Goal: Task Accomplishment & Management: Manage account settings

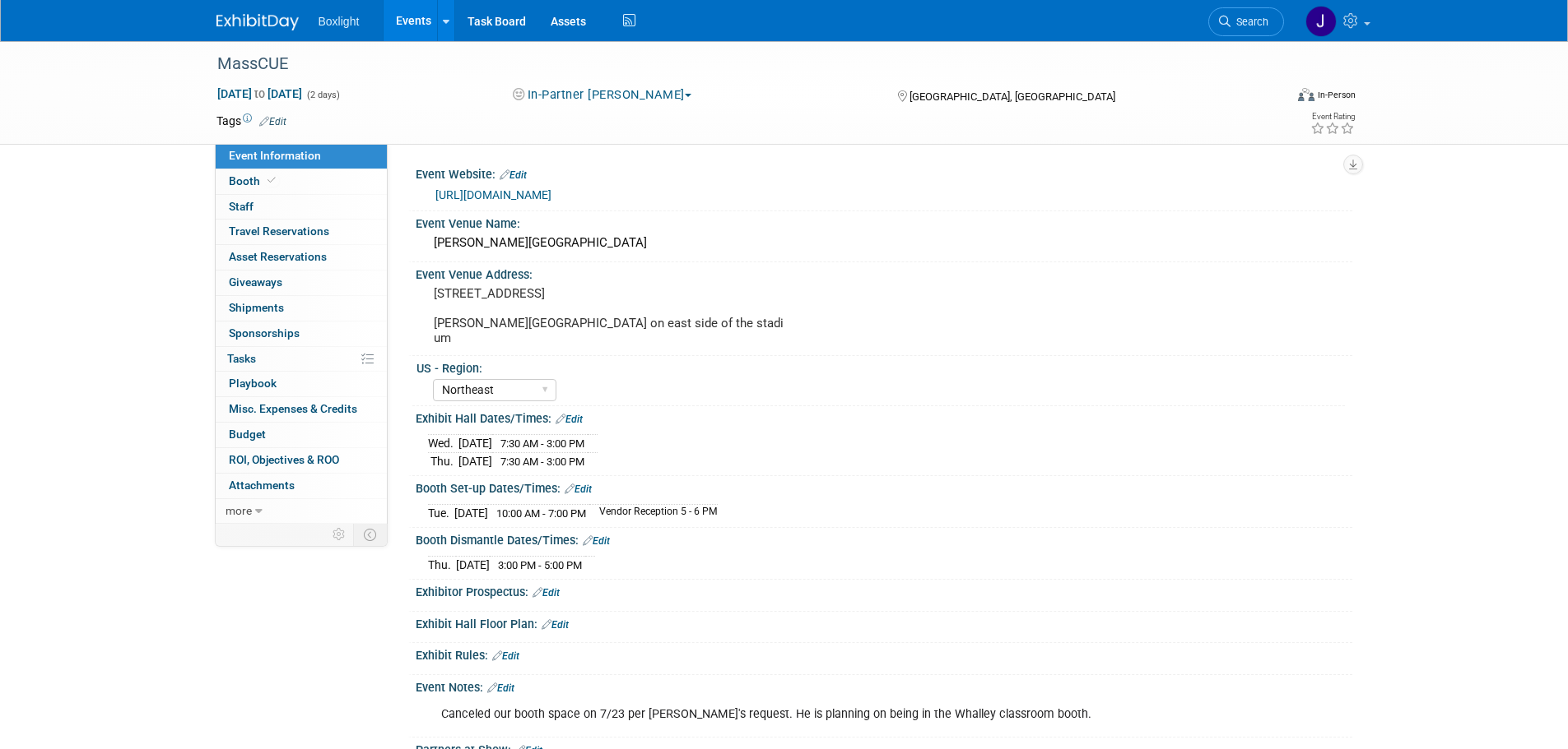
select select "Northeast"
click at [408, 16] on link "Events" at bounding box center [413, 21] width 60 height 41
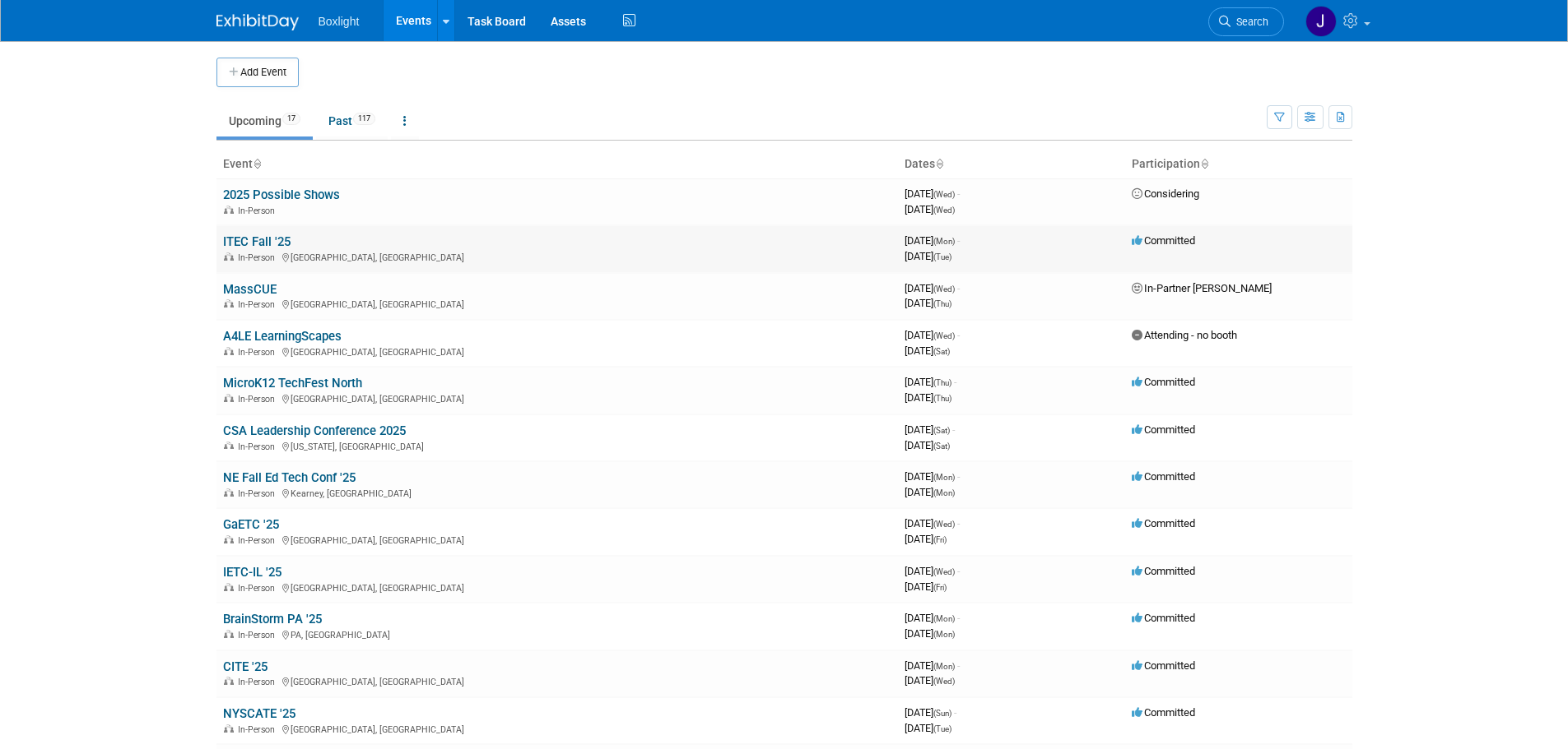
click at [264, 236] on link "ITEC Fall '25" at bounding box center [257, 242] width 68 height 15
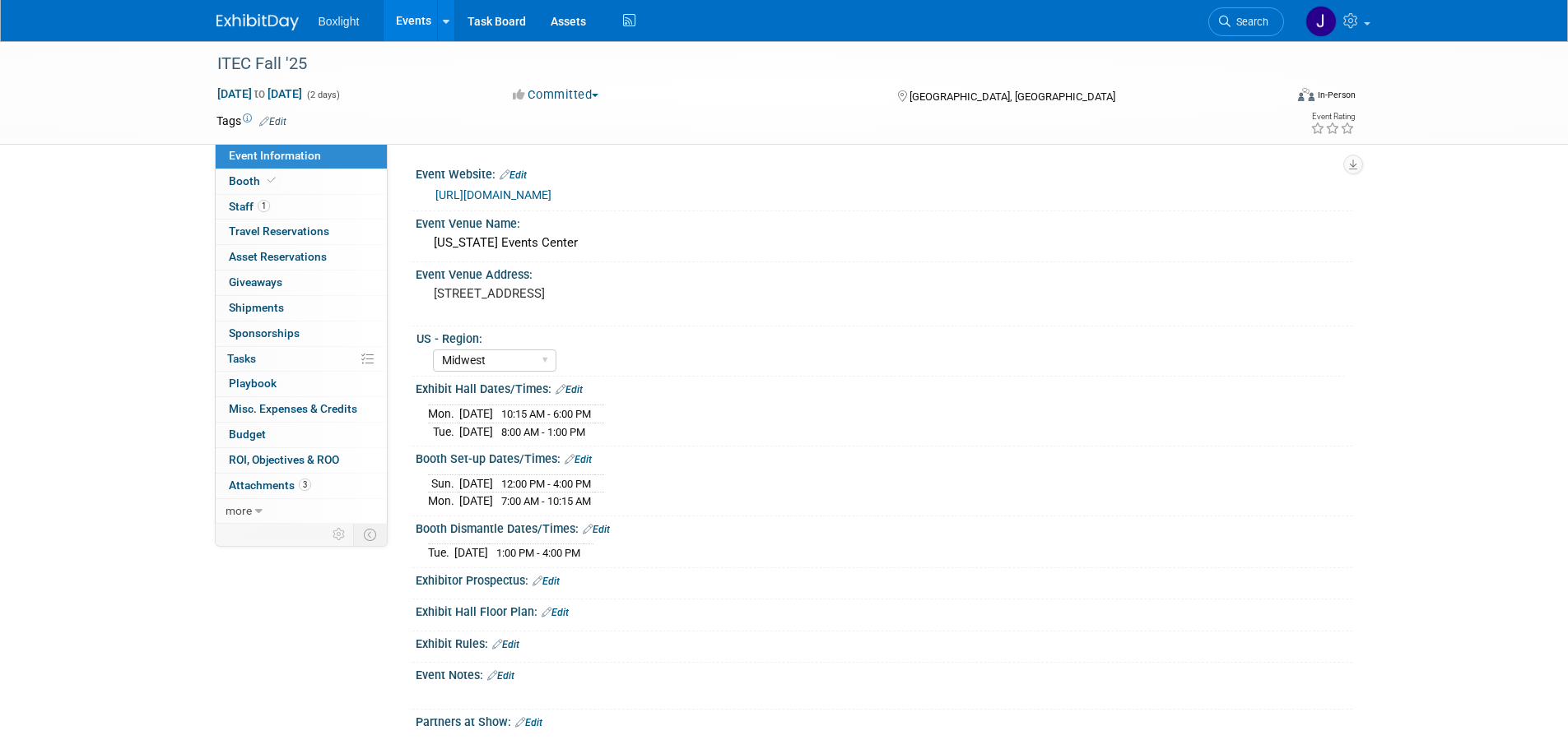
select select "Midwest"
click at [248, 176] on span "Booth" at bounding box center [254, 181] width 50 height 13
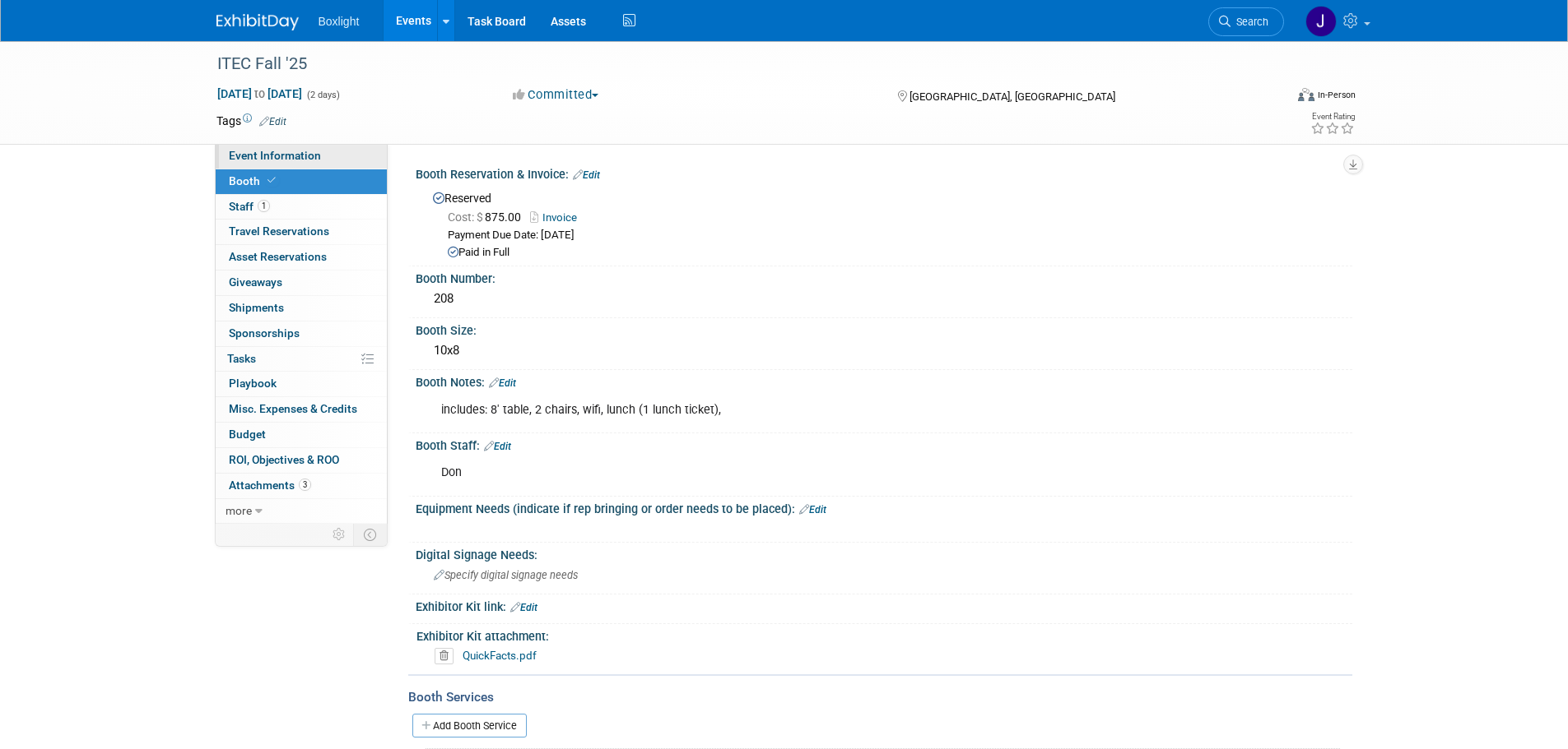
drag, startPoint x: 284, startPoint y: 147, endPoint x: 295, endPoint y: 147, distance: 11.0
click at [284, 147] on link "Event Information" at bounding box center [302, 157] width 171 height 25
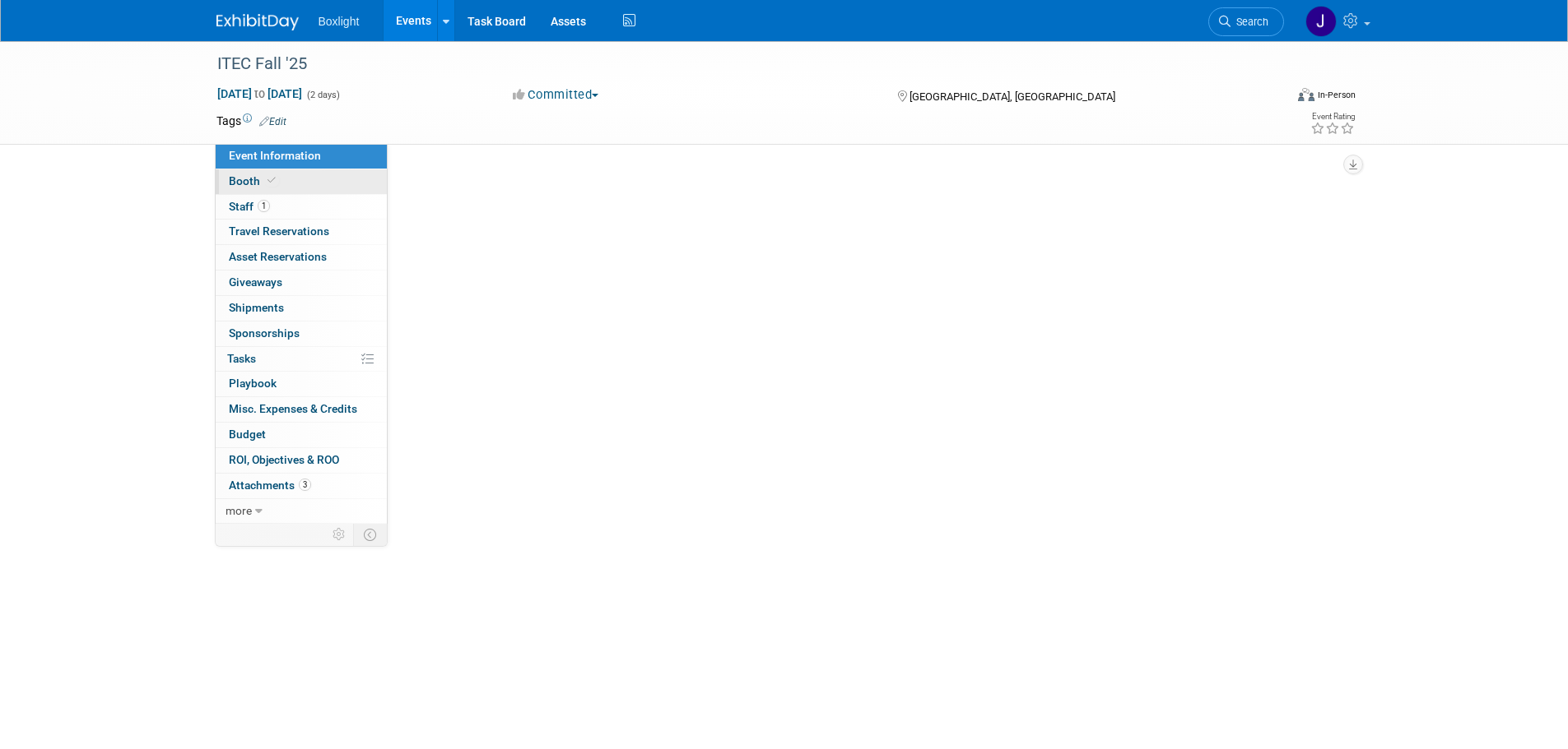
select select "Midwest"
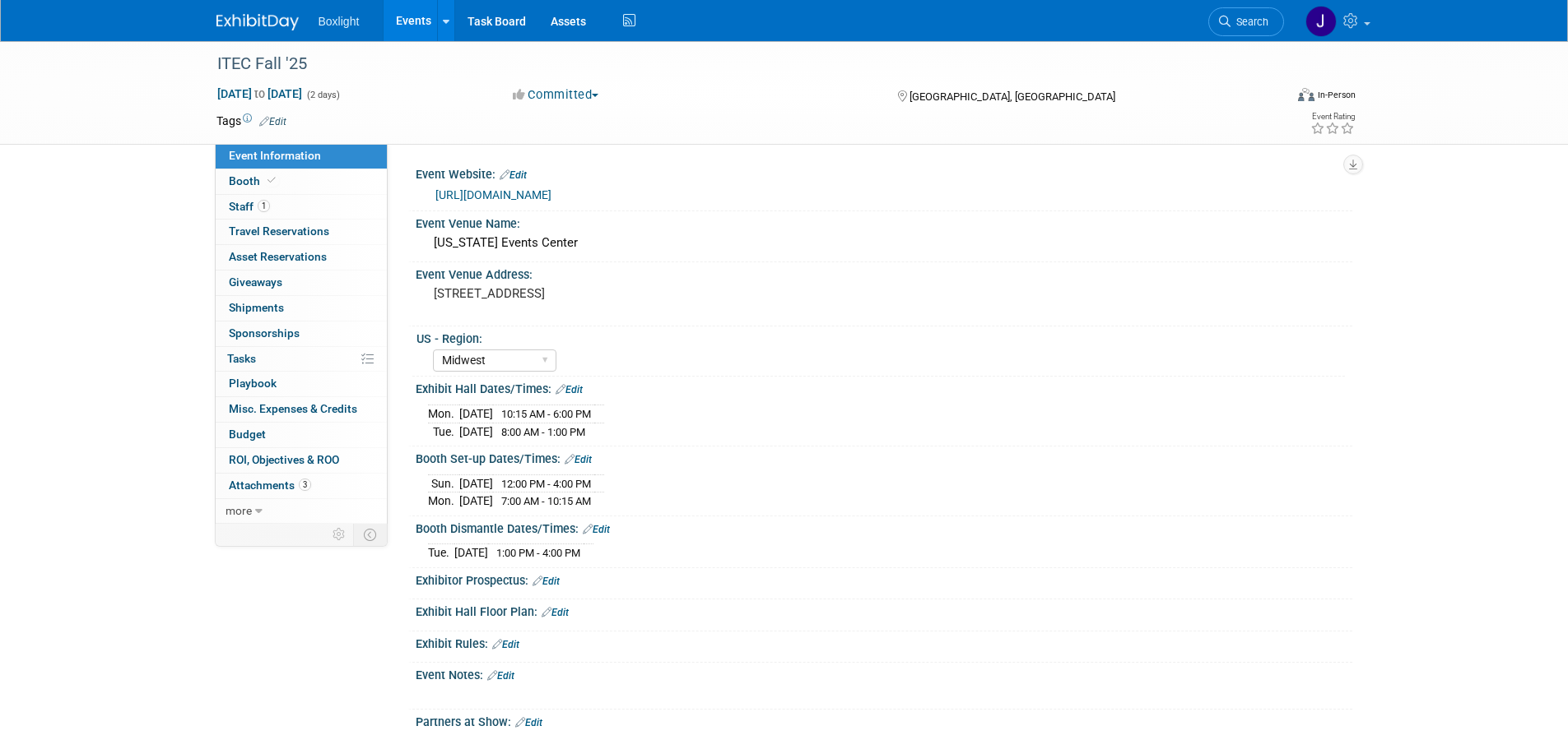
drag, startPoint x: 579, startPoint y: 190, endPoint x: 415, endPoint y: 203, distance: 164.5
click at [415, 203] on div "https://www.itec-ia.org/" at bounding box center [884, 194] width 937 height 25
copy link "https://www.itec-ia.org/"
click at [415, 20] on link "Events" at bounding box center [413, 21] width 60 height 41
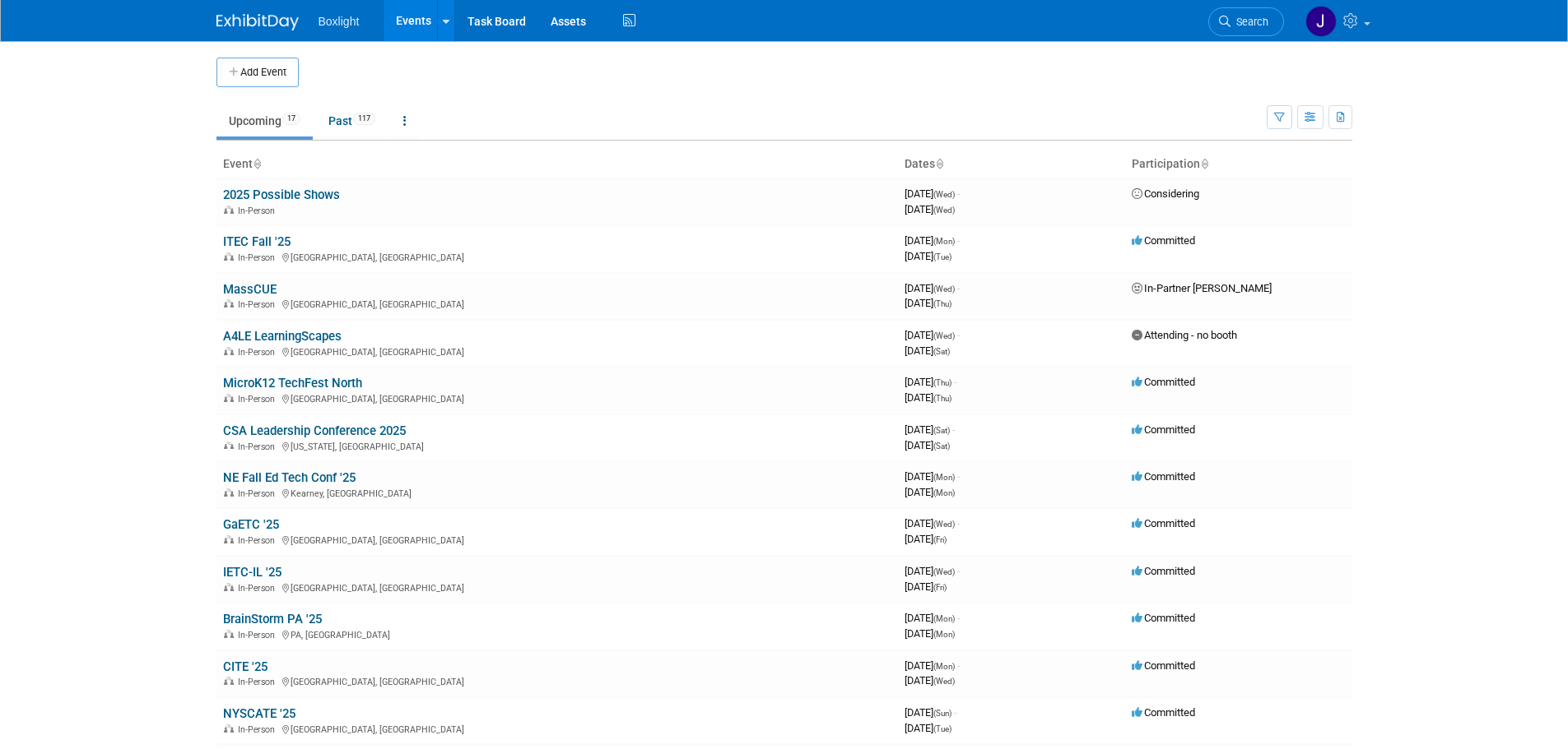
click at [265, 380] on link "MicroK12 TechFest North" at bounding box center [293, 383] width 139 height 15
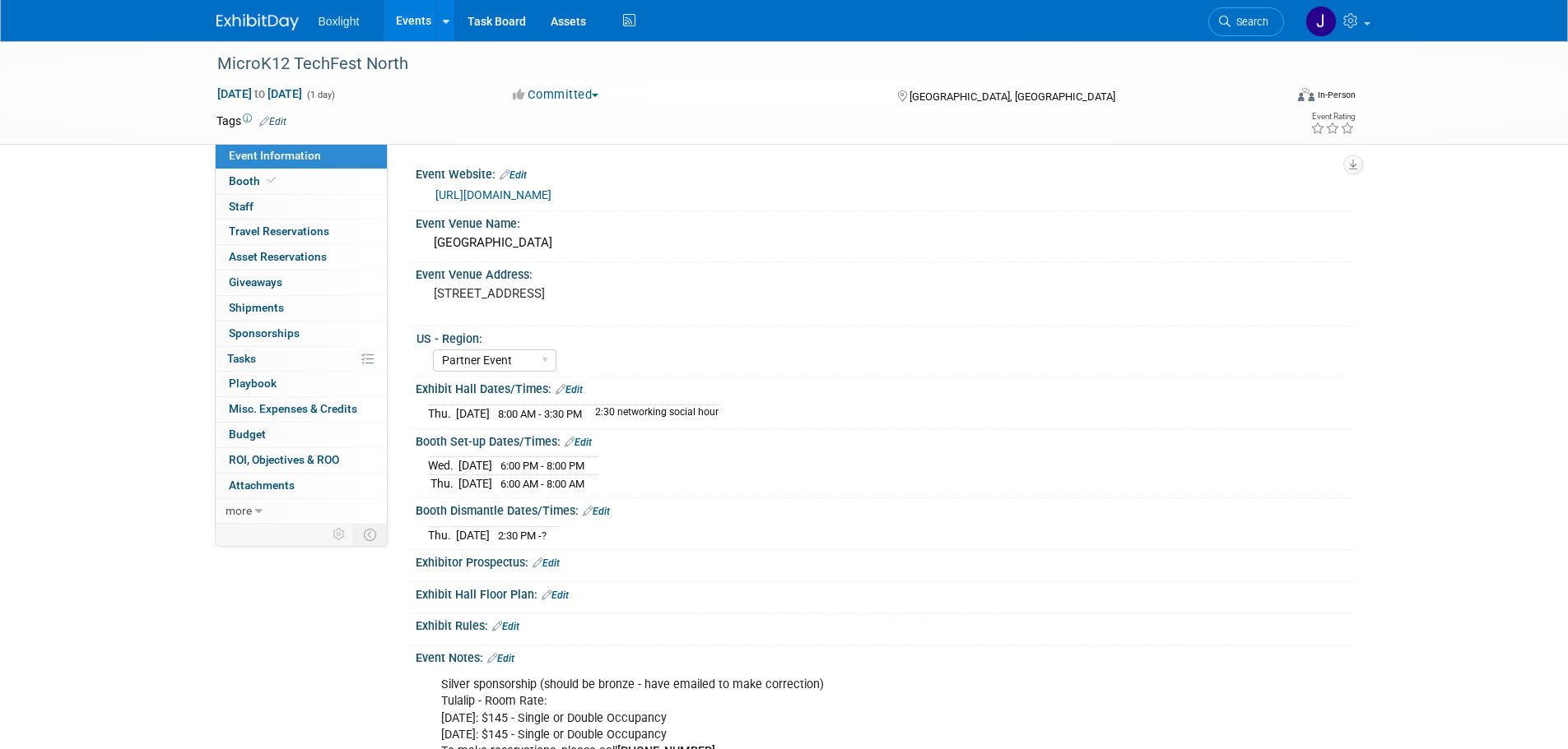
select select "Partner Event"
click at [279, 180] on link "Booth" at bounding box center [302, 182] width 171 height 25
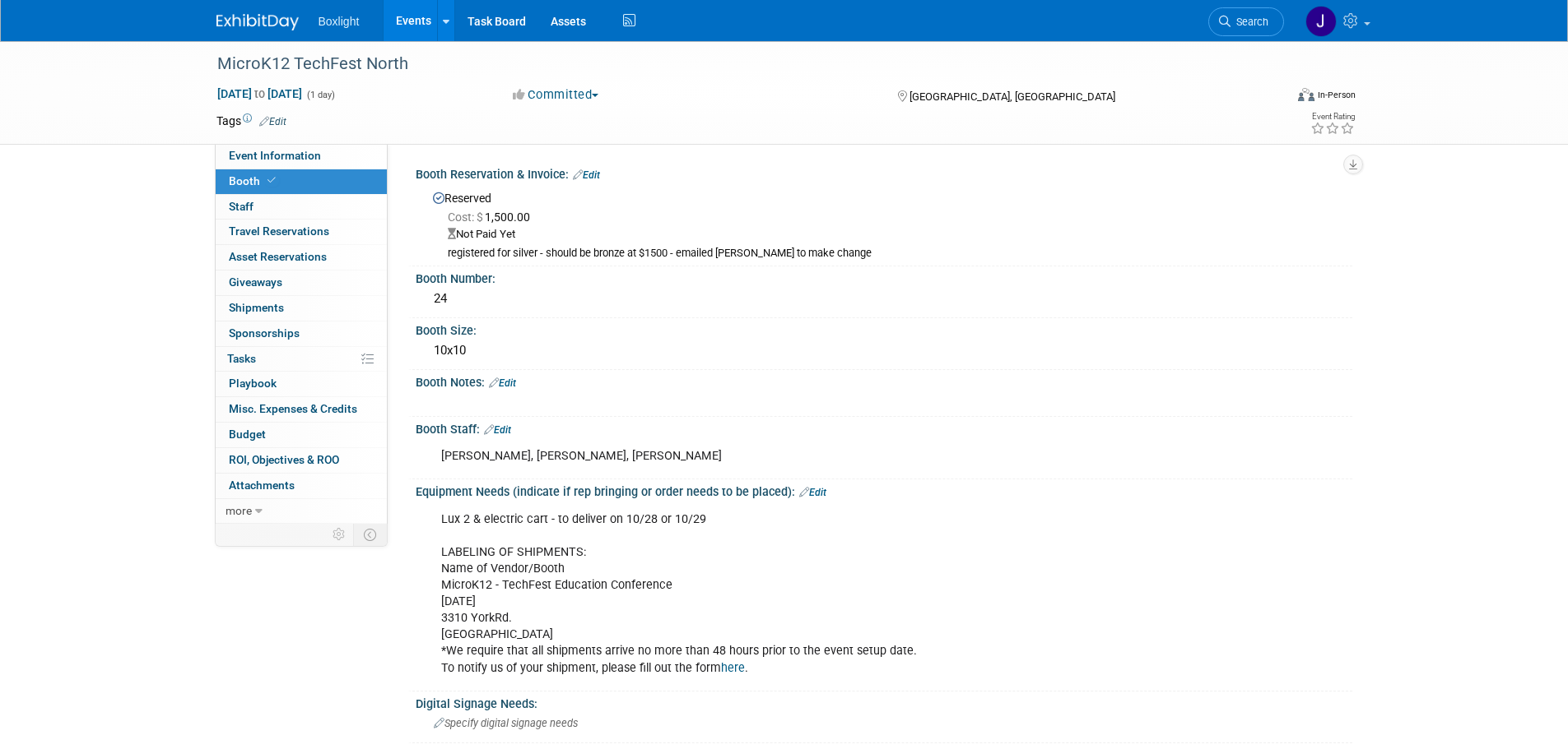
click at [425, 21] on link "Events" at bounding box center [413, 21] width 60 height 41
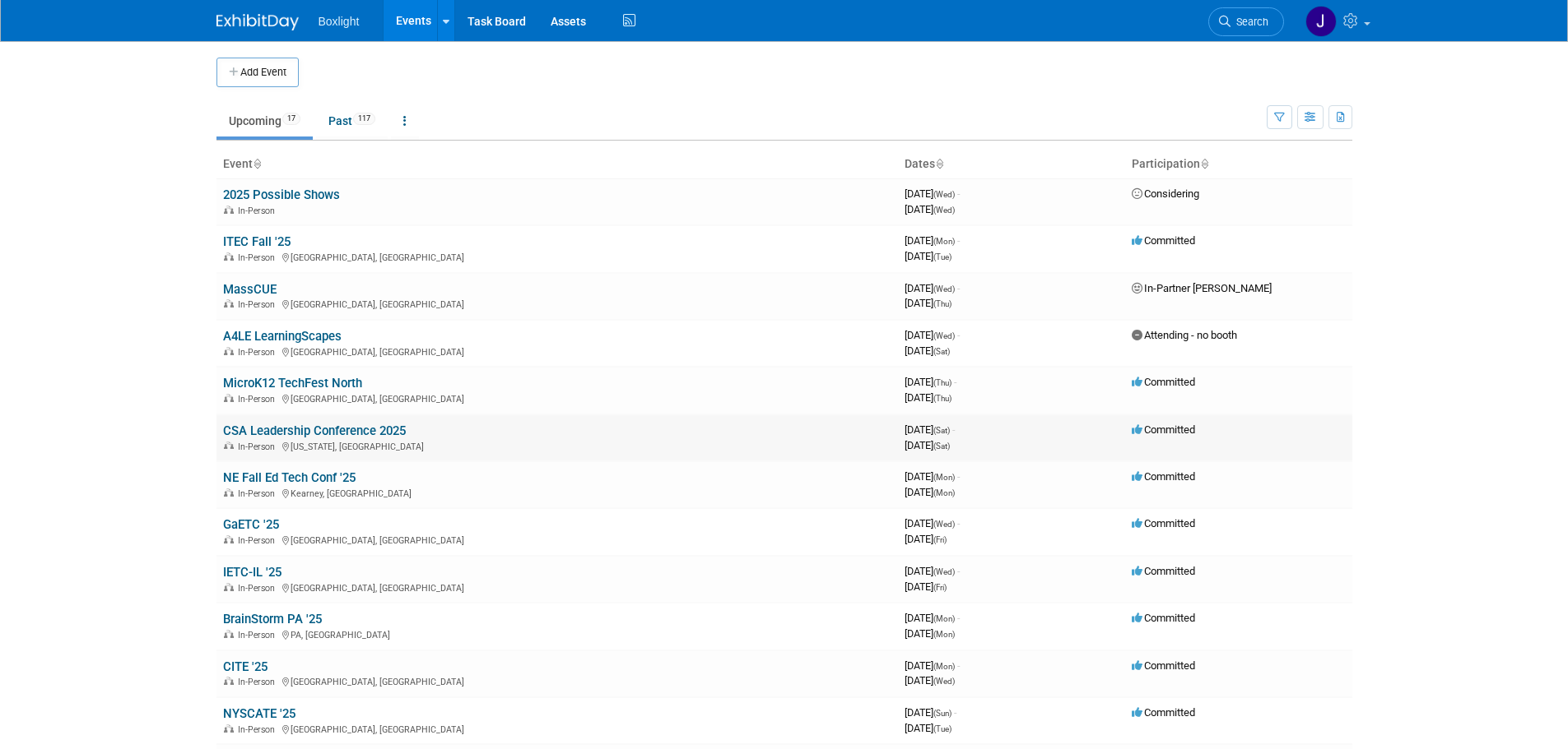
click at [287, 427] on link "CSA Leadership Conference 2025" at bounding box center [315, 431] width 183 height 15
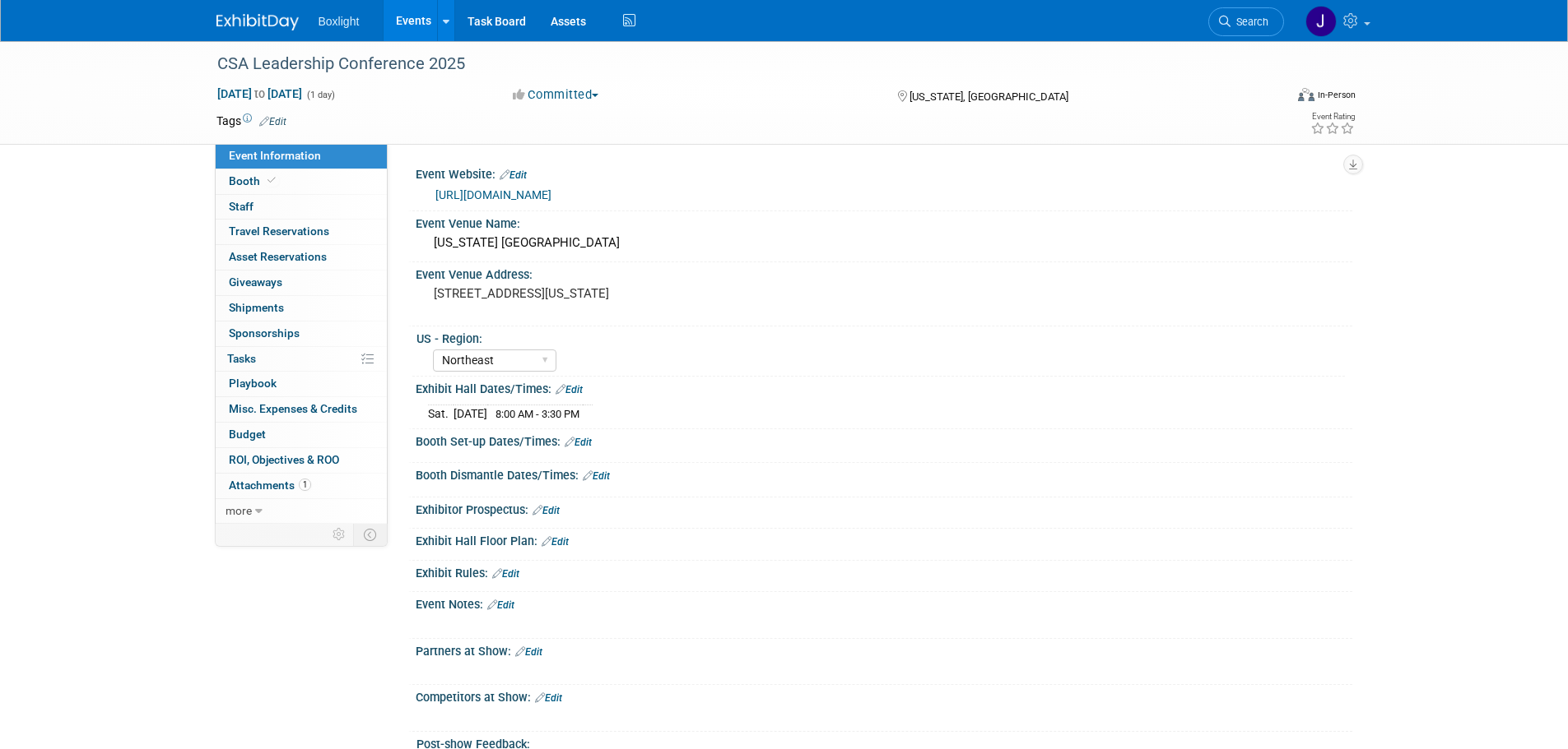
select select "Northeast"
click at [251, 185] on span "Booth" at bounding box center [254, 181] width 50 height 13
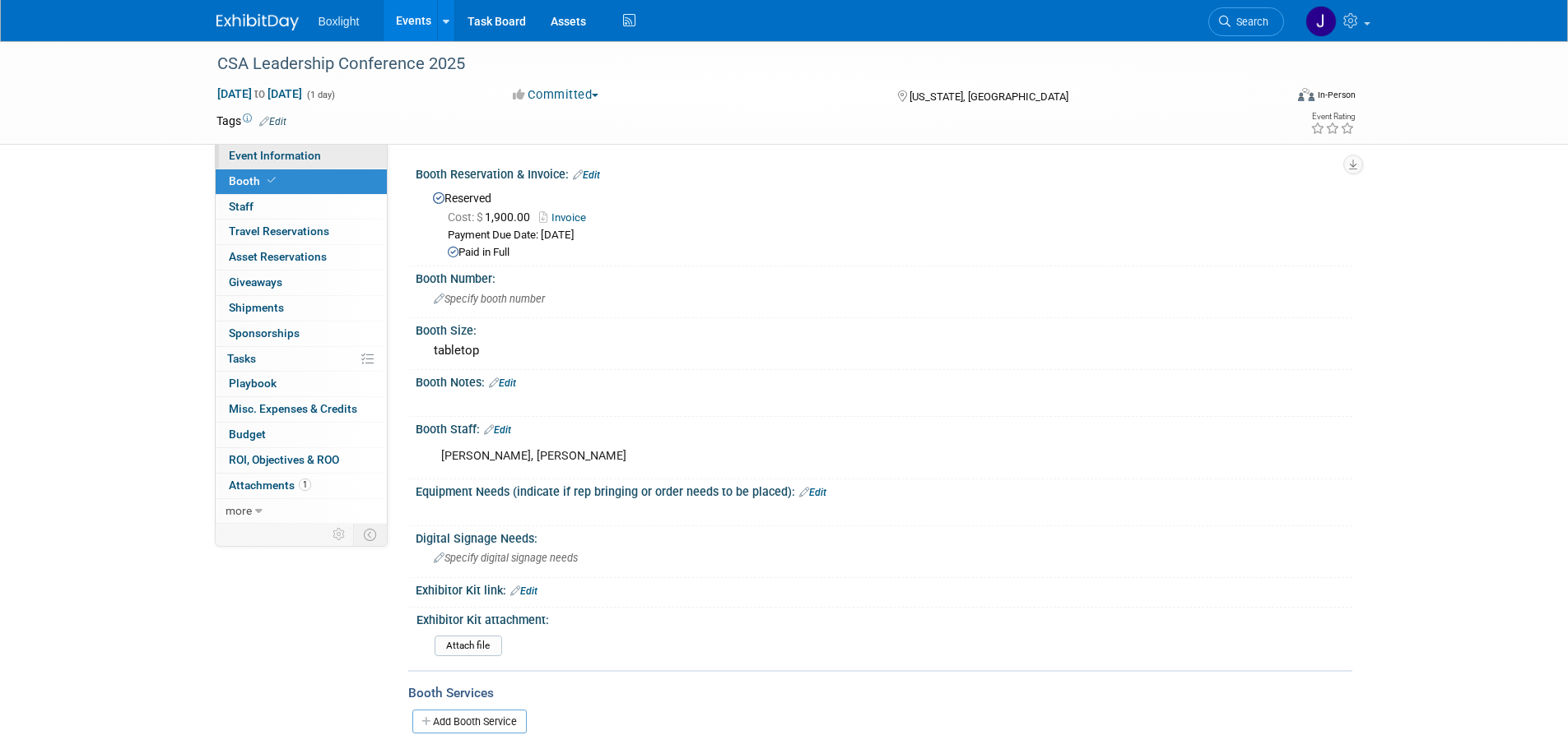
click at [260, 157] on span "Event Information" at bounding box center [275, 156] width 92 height 13
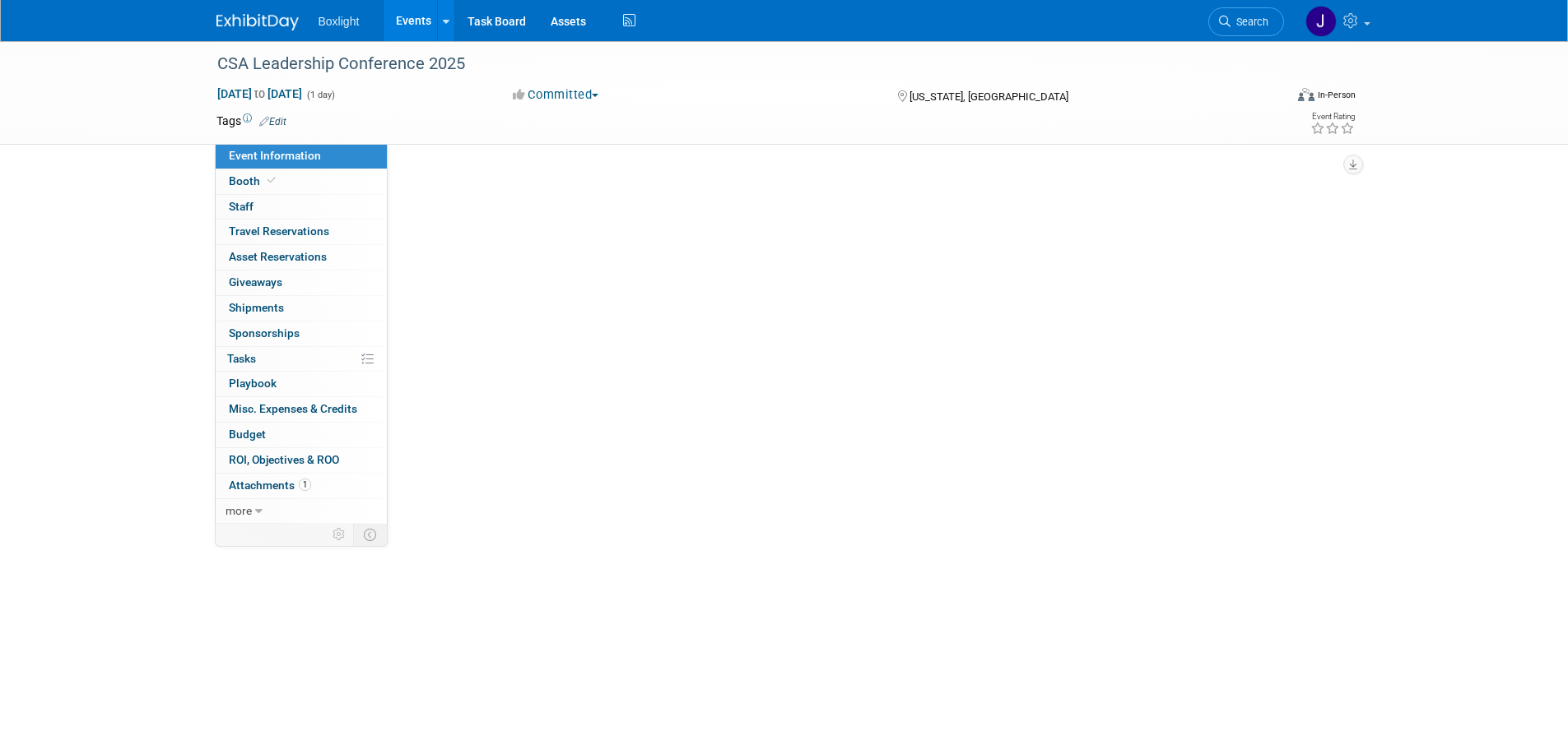
select select "Northeast"
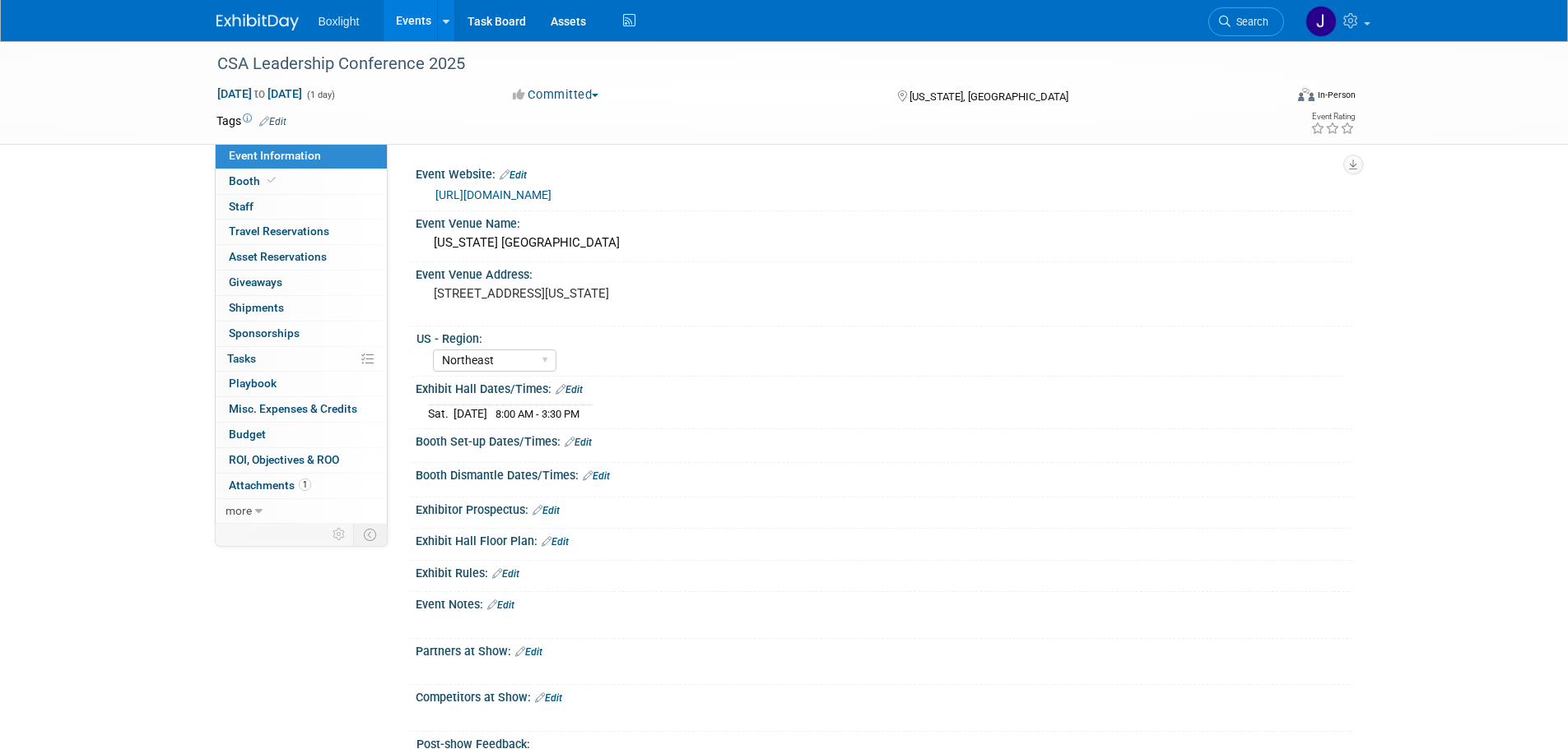
drag, startPoint x: 538, startPoint y: 196, endPoint x: 437, endPoint y: 203, distance: 101.2
click at [437, 203] on div "https://csa-nyc.org/" at bounding box center [887, 195] width 904 height 19
copy link "https://csa-nyc.org/"
click at [395, 197] on div "Event Website: Edit https://csa-nyc.org/ Event Venue Name: New York Hilton Midt…" at bounding box center [870, 334] width 965 height 380
click at [446, 197] on link "https://csa-nyc.org/" at bounding box center [493, 195] width 116 height 13
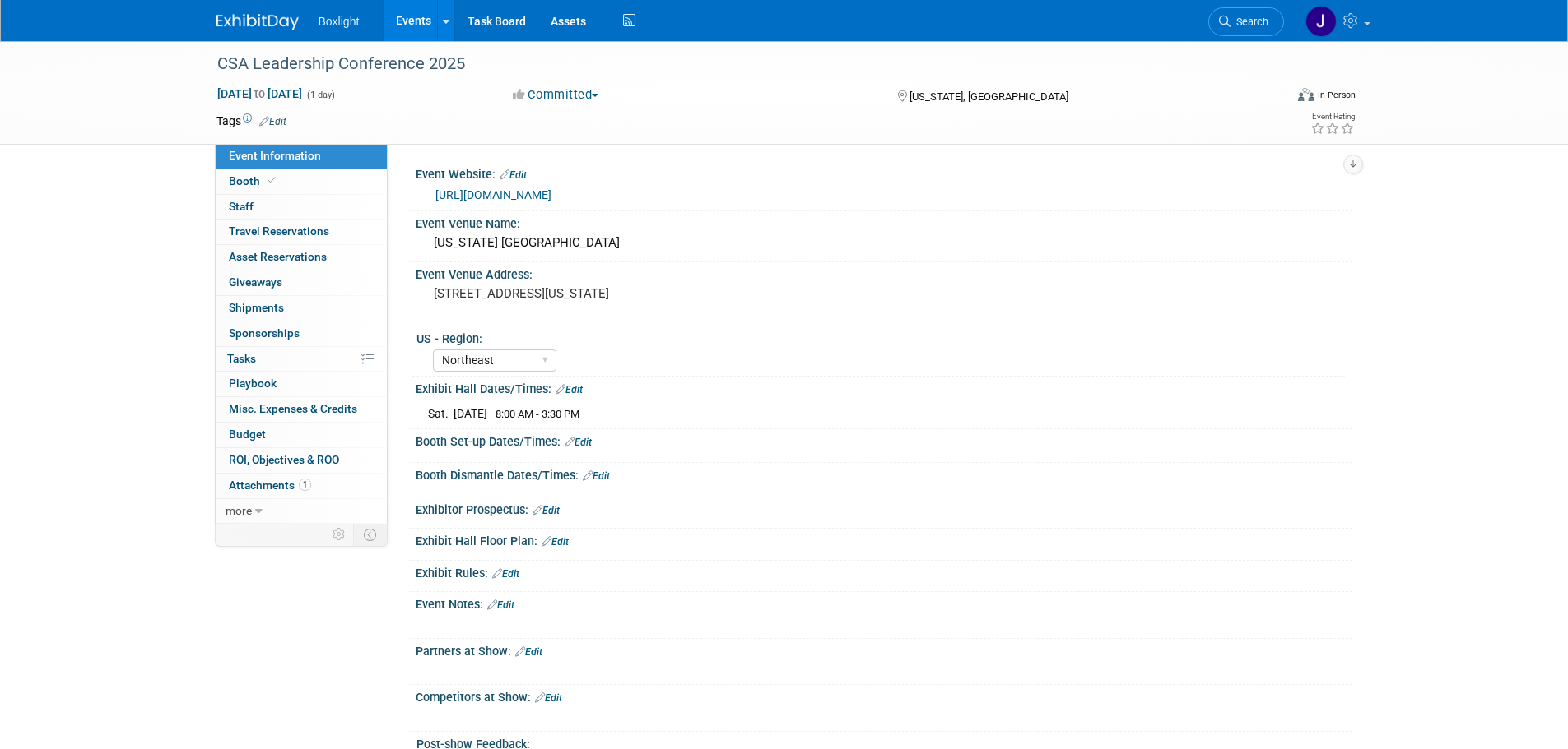
click at [422, 25] on link "Events" at bounding box center [413, 21] width 60 height 41
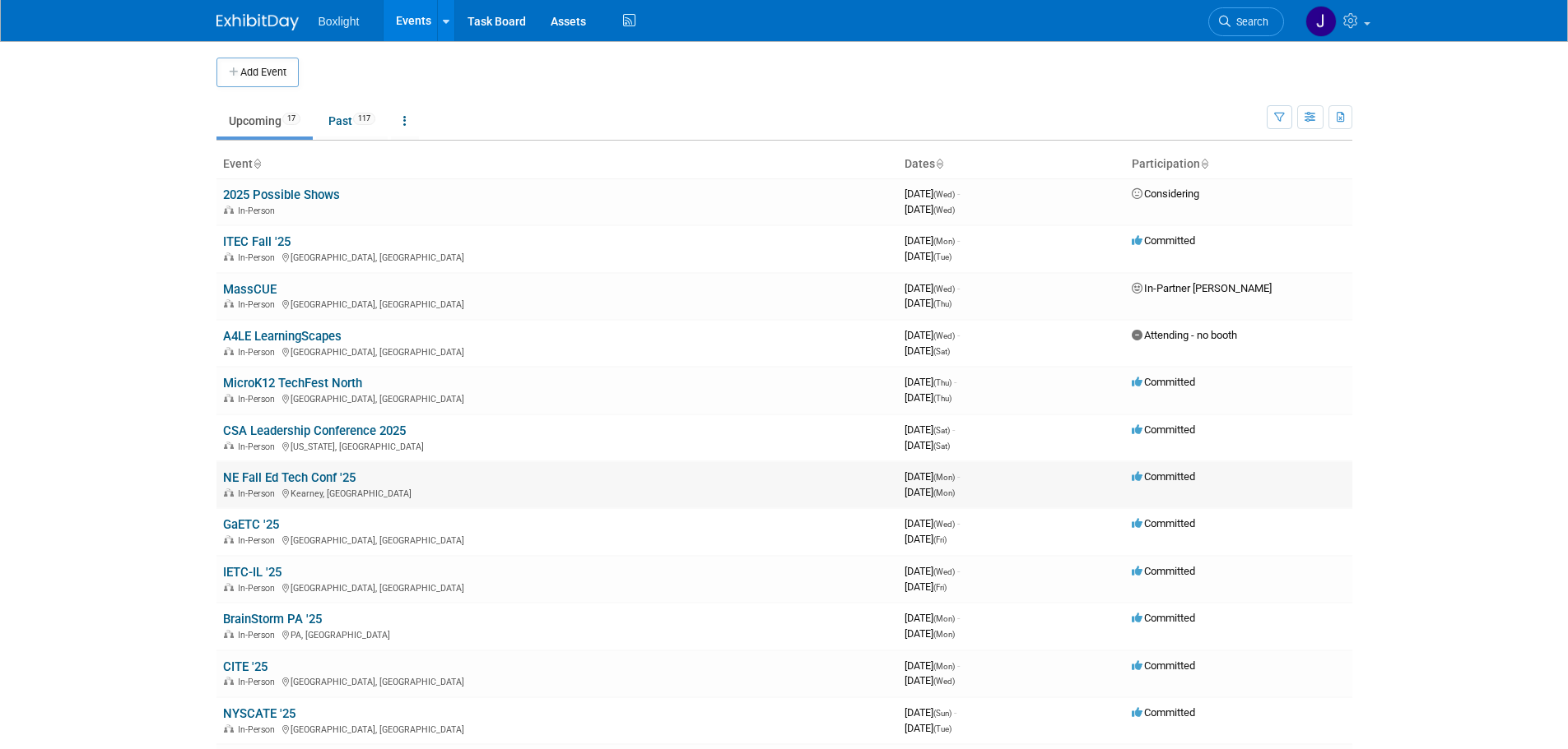
click at [272, 480] on link "NE Fall Ed Tech Conf '25" at bounding box center [289, 478] width 133 height 15
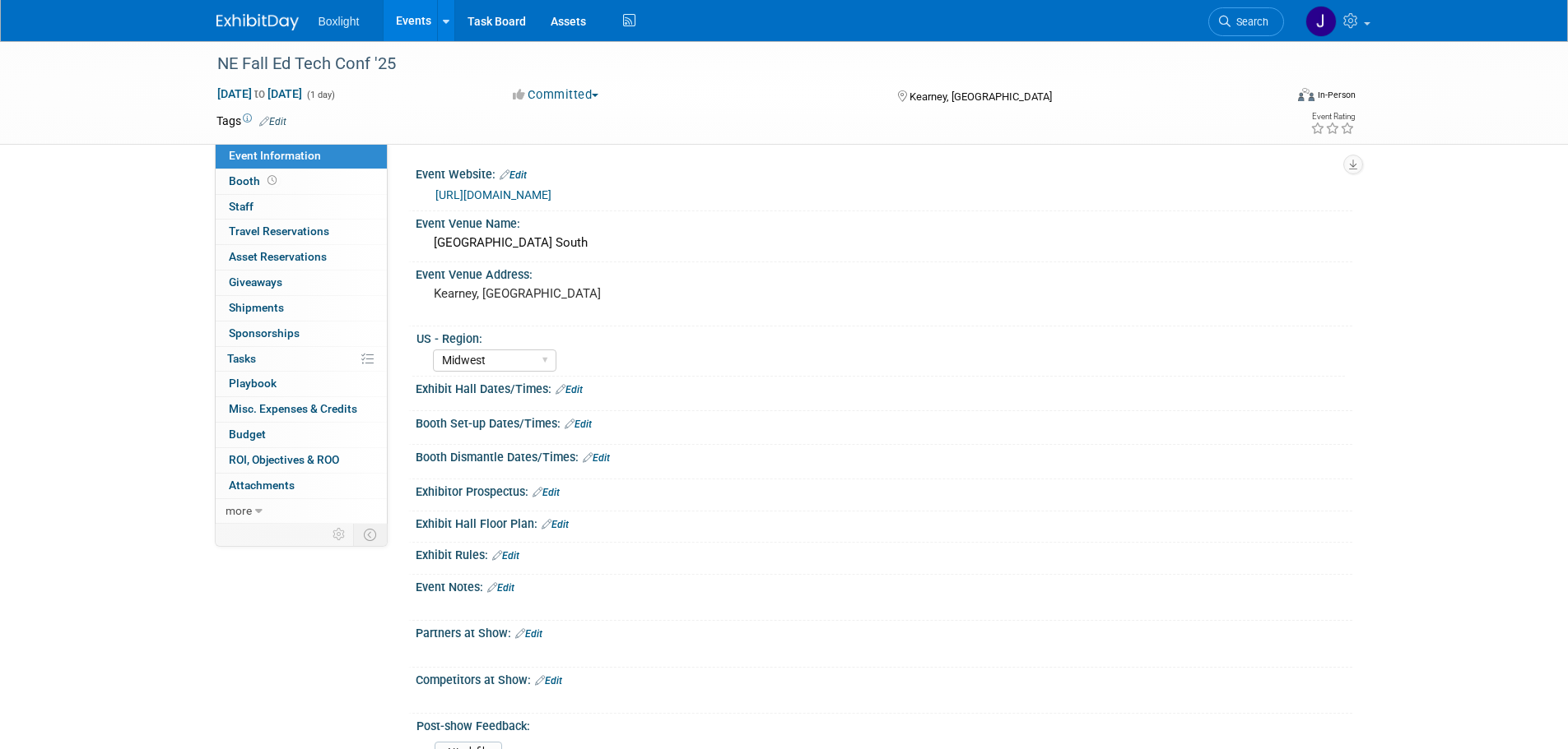
select select "Midwest"
drag, startPoint x: 622, startPoint y: 194, endPoint x: 595, endPoint y: 188, distance: 27.7
click at [613, 192] on div "[URL][DOMAIN_NAME]" at bounding box center [887, 195] width 904 height 19
click at [552, 192] on link "https://netasite.org/?page_id=7029" at bounding box center [493, 195] width 116 height 13
drag, startPoint x: 620, startPoint y: 191, endPoint x: 425, endPoint y: 191, distance: 195.0
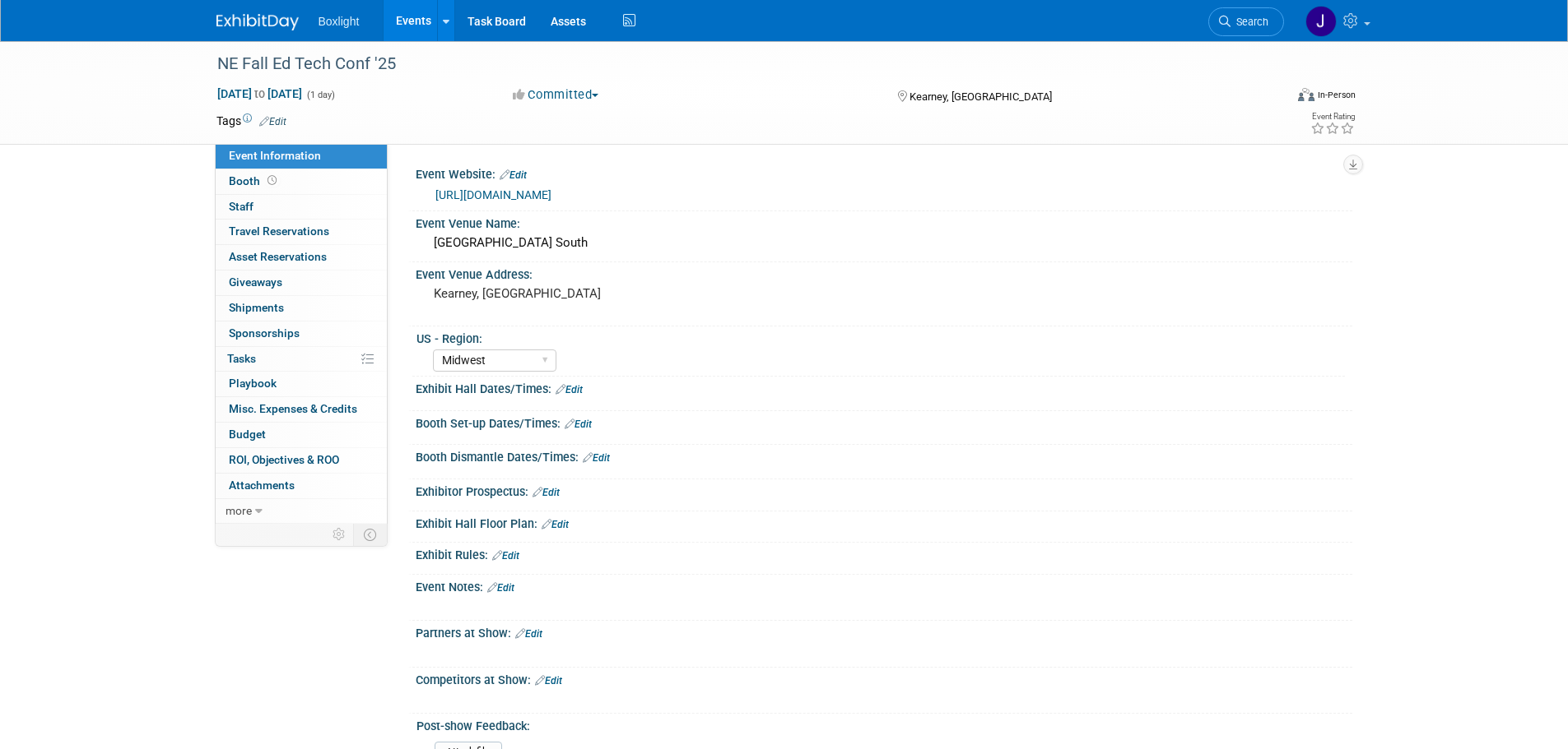
click at [425, 191] on div "https://netasite.org/?page_id=7029" at bounding box center [884, 194] width 937 height 25
copy link "https://netasite.org/?page_id=7029"
click at [239, 182] on span "Booth" at bounding box center [255, 181] width 51 height 13
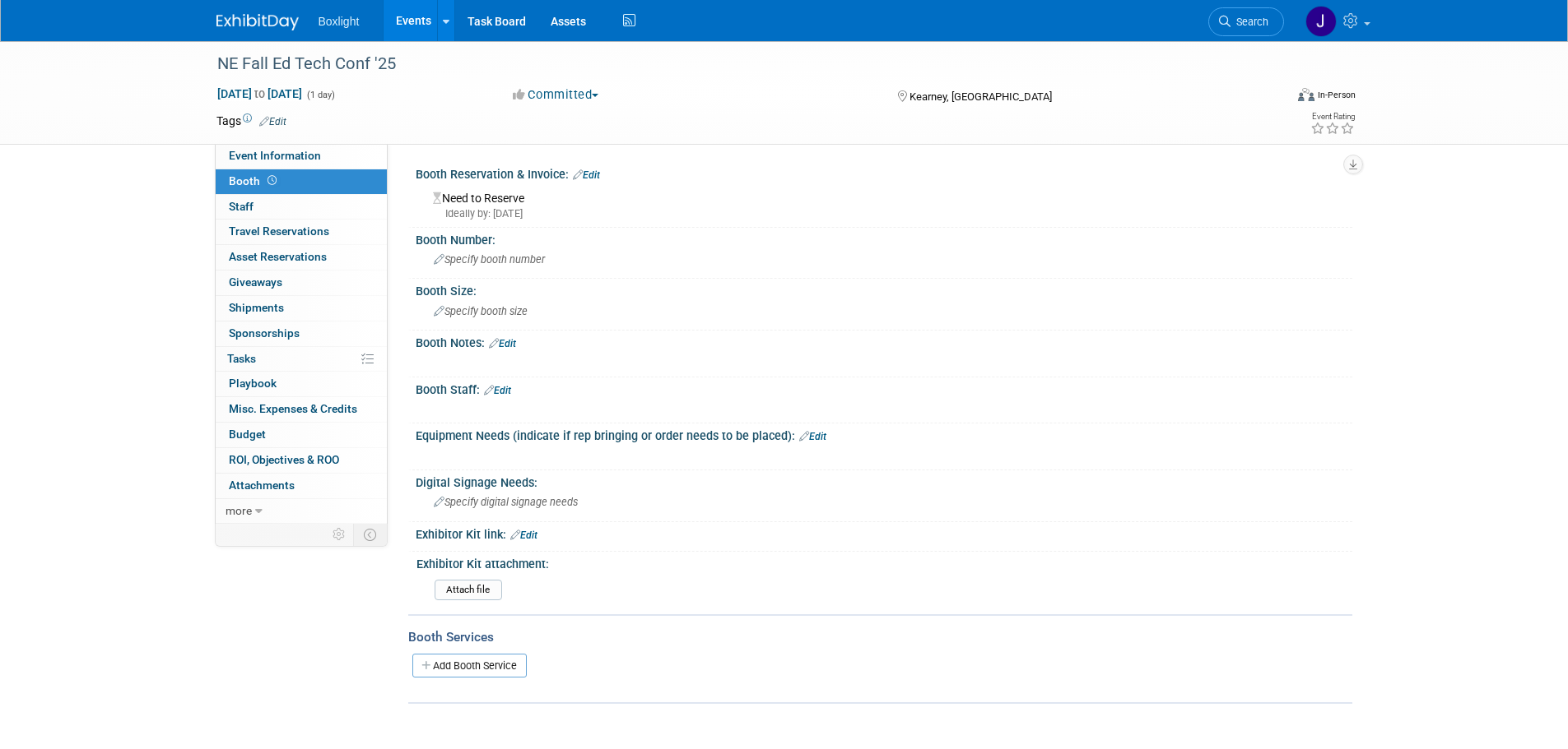
click at [576, 92] on button "Committed" at bounding box center [556, 95] width 98 height 17
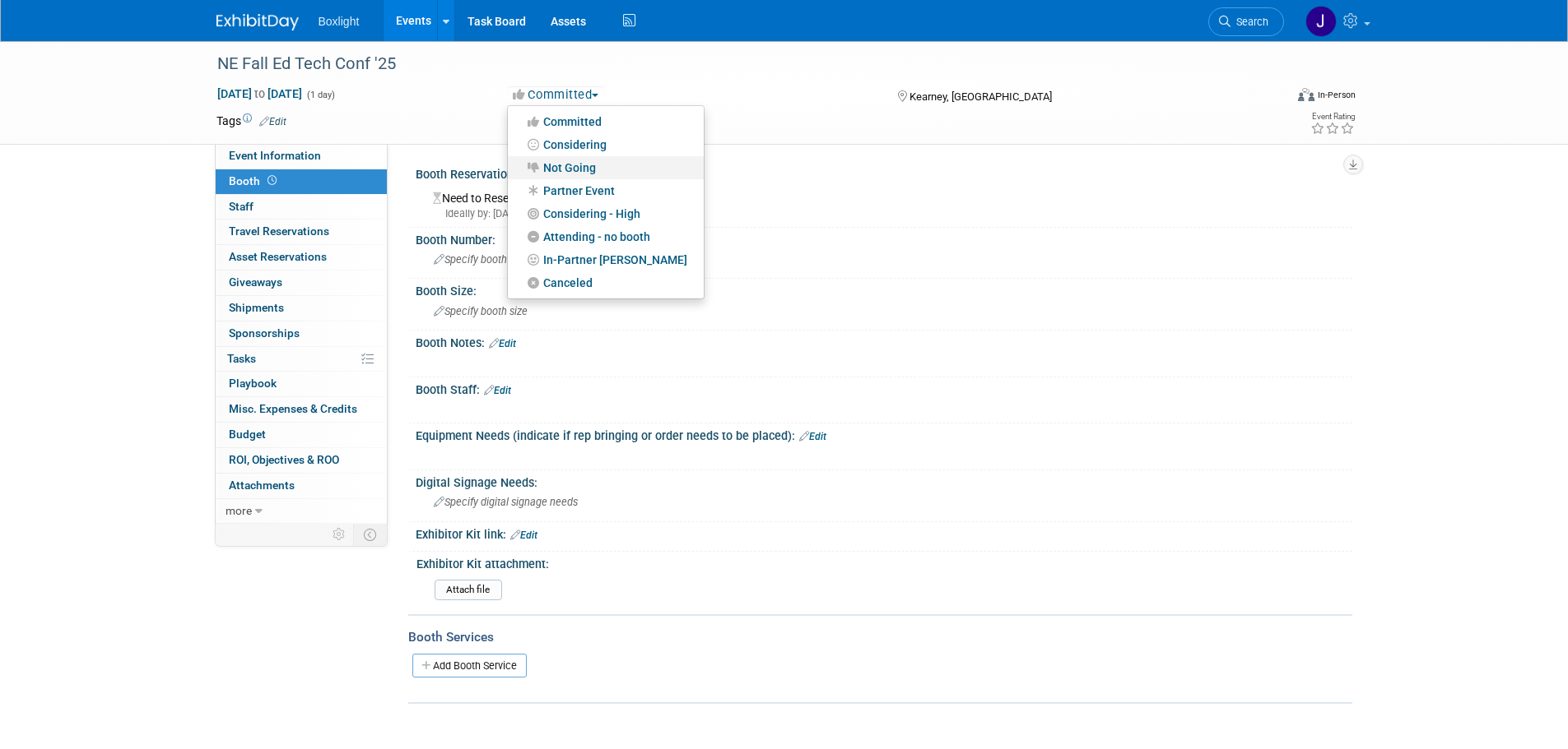
click at [579, 165] on link "Not Going" at bounding box center [606, 168] width 196 height 23
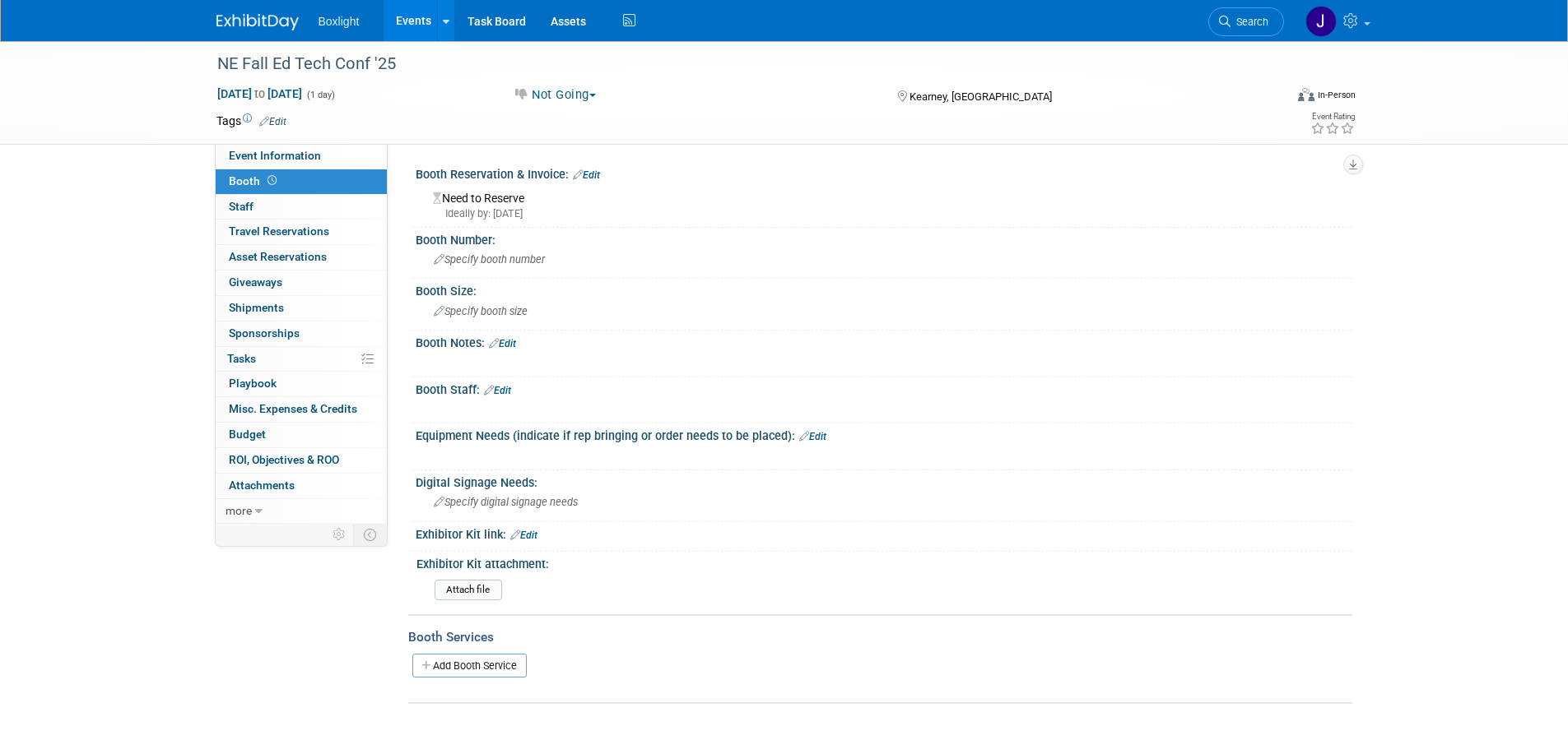
click at [593, 171] on link "Edit" at bounding box center [586, 176] width 27 height 12
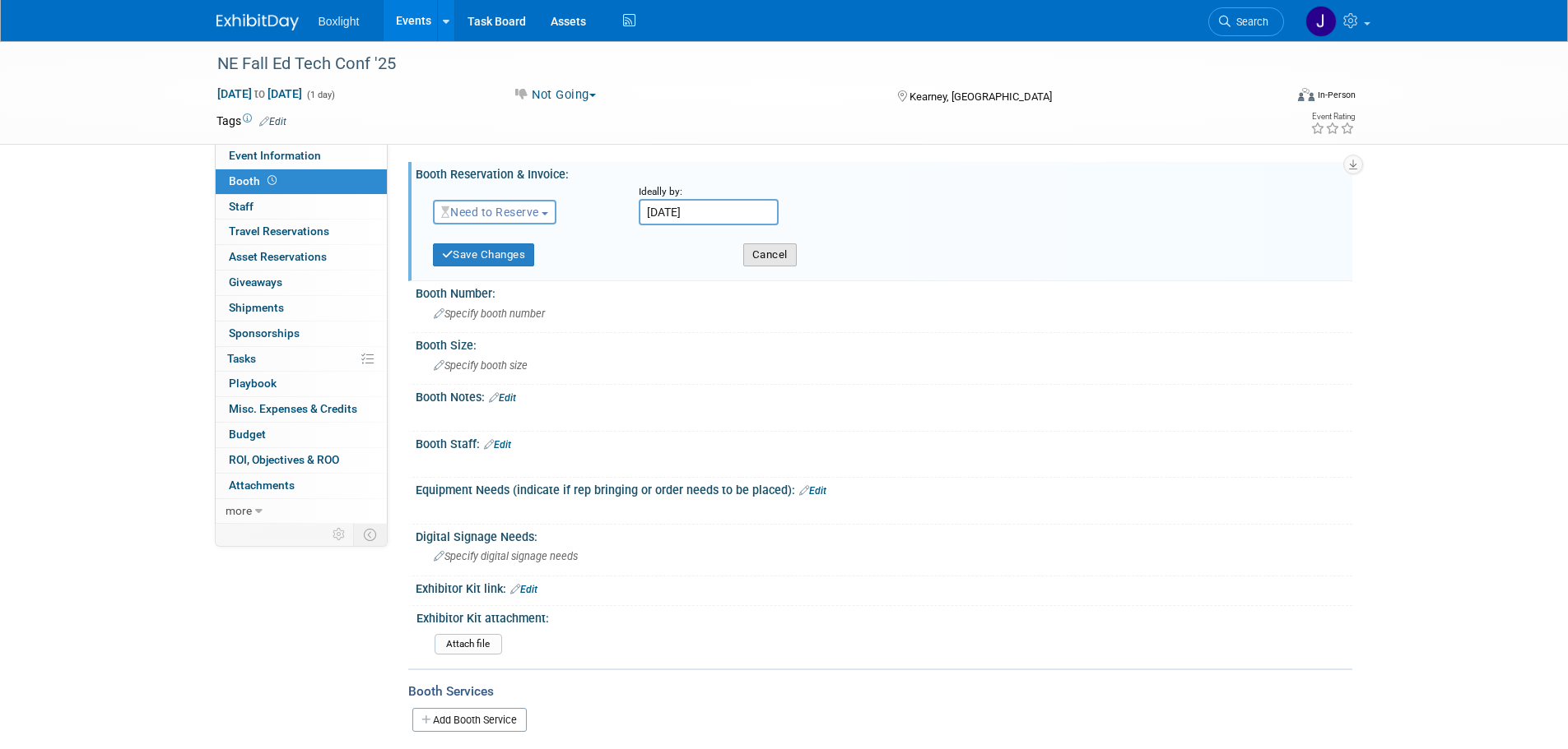
click at [786, 248] on button "Cancel" at bounding box center [769, 255] width 54 height 23
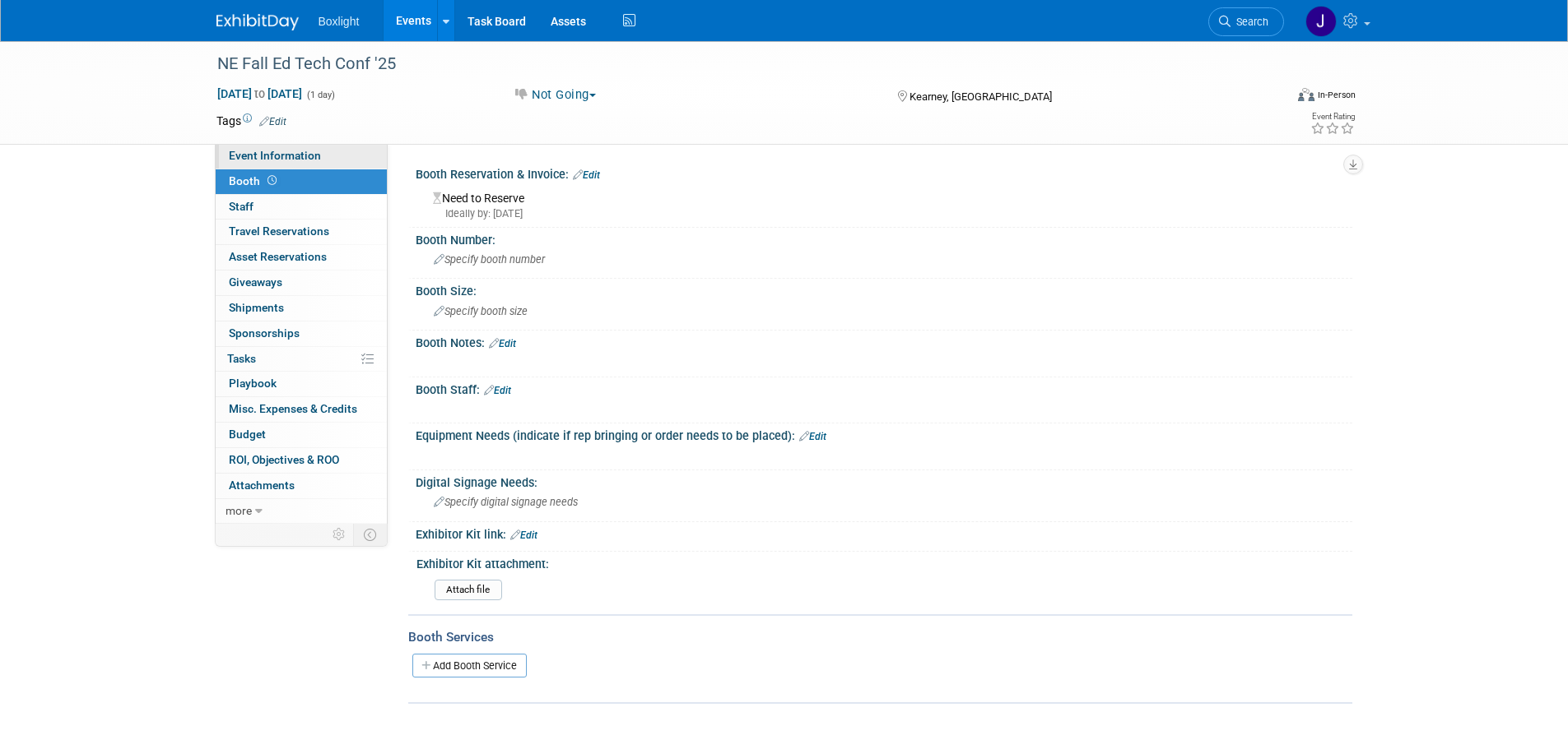
click at [304, 157] on span "Event Information" at bounding box center [275, 156] width 92 height 13
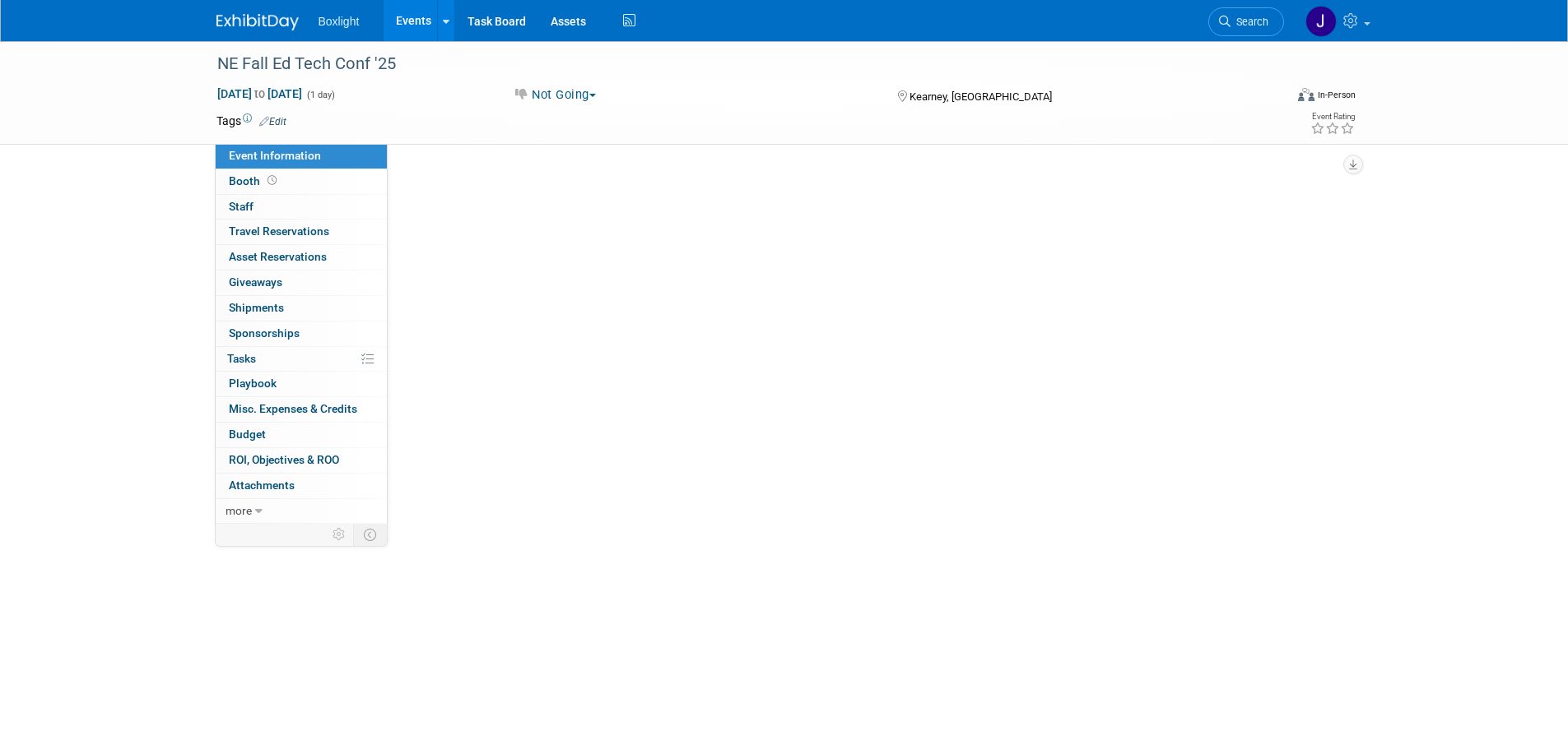
select select "Midwest"
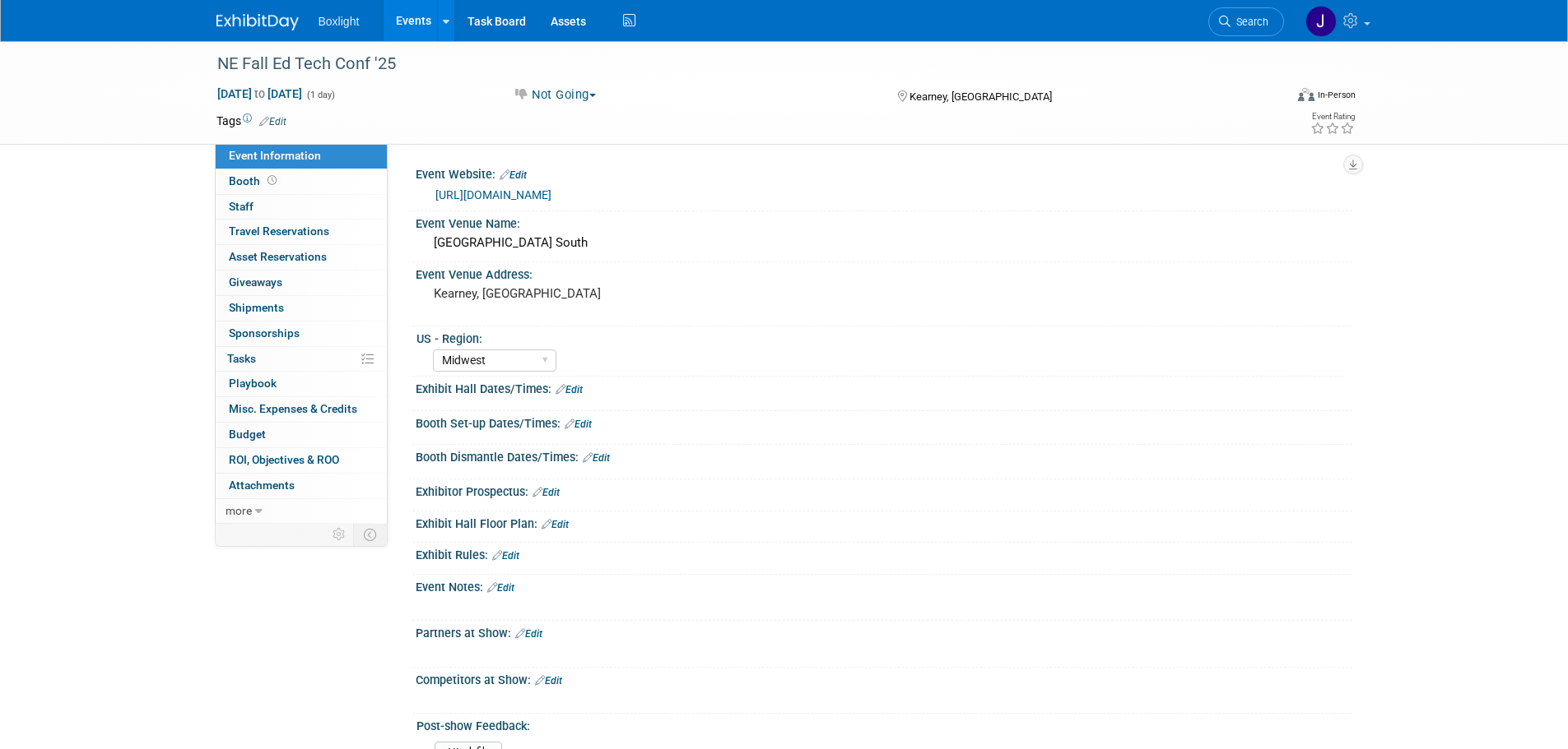
click at [424, 26] on link "Events" at bounding box center [413, 21] width 60 height 41
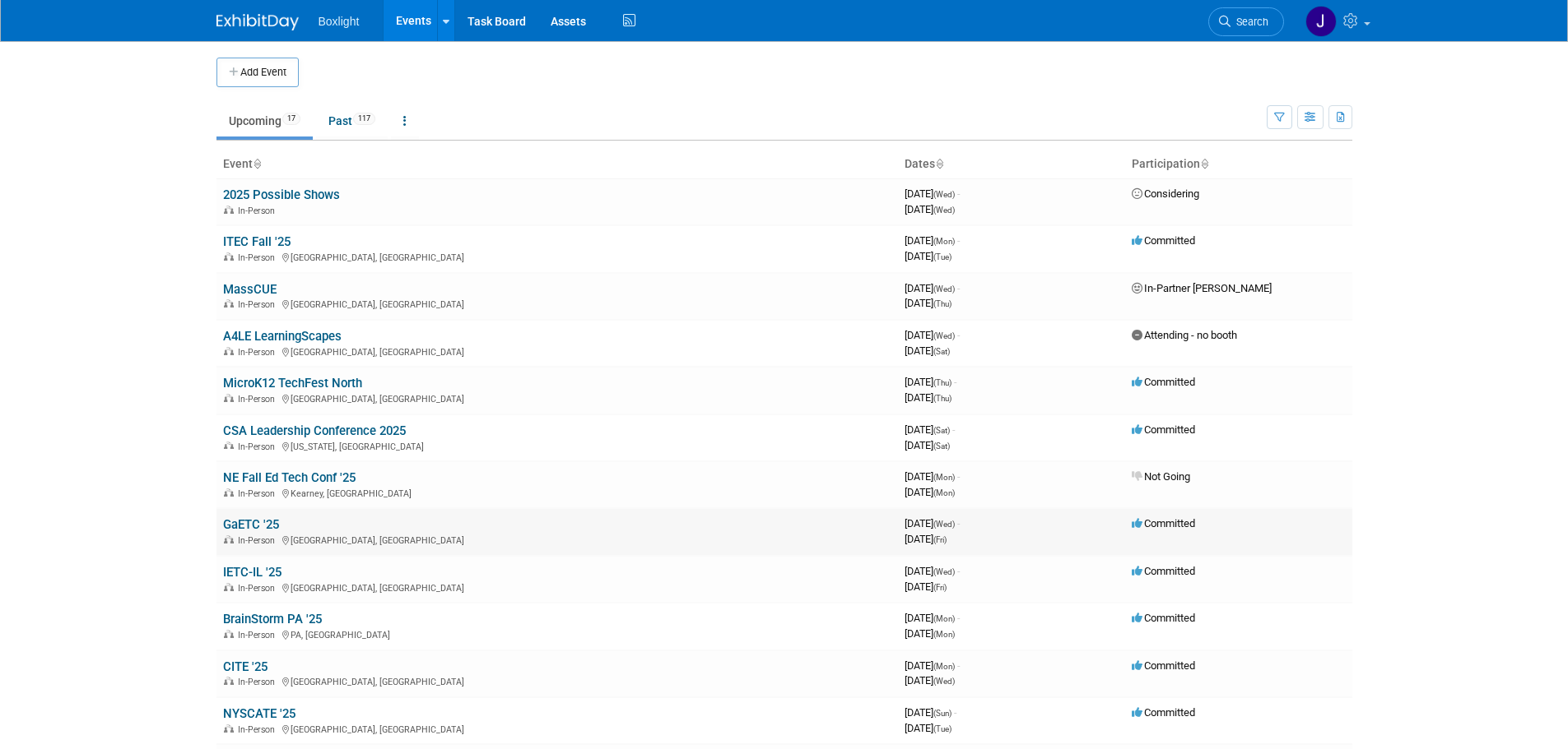
click at [252, 524] on link "GaETC '25" at bounding box center [251, 525] width 56 height 15
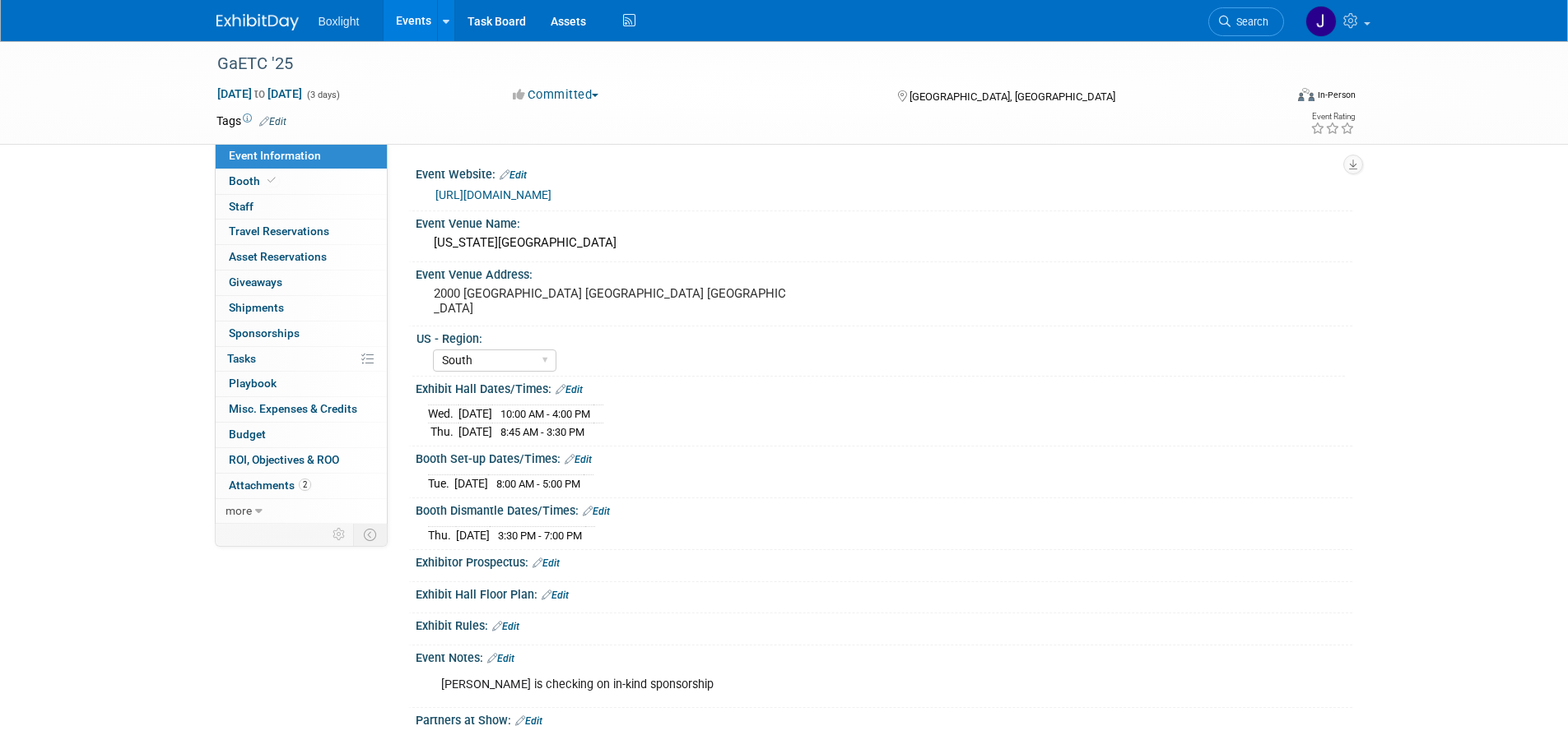
select select "South"
click at [244, 181] on span "Booth" at bounding box center [254, 181] width 50 height 13
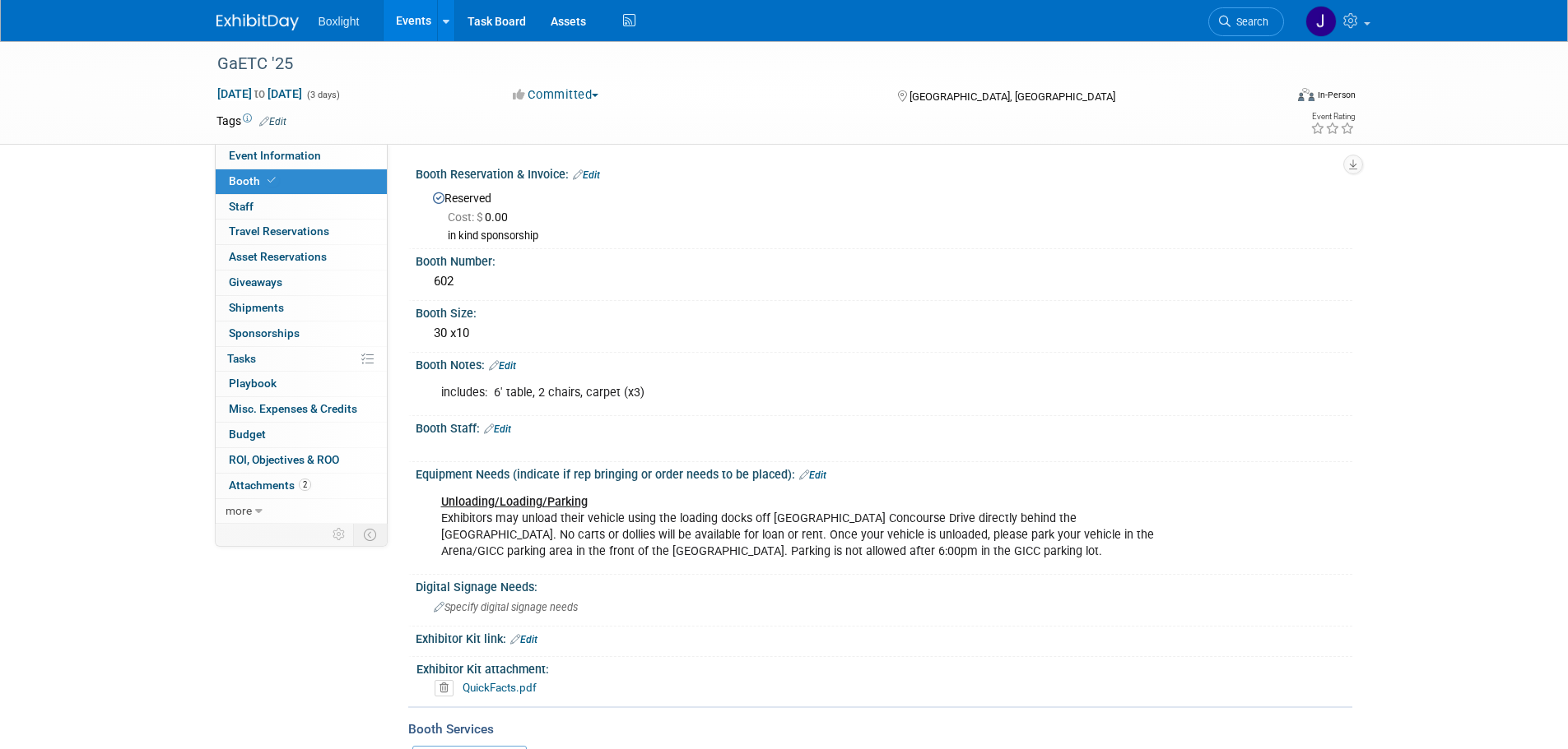
click at [409, 14] on link "Events" at bounding box center [413, 21] width 60 height 41
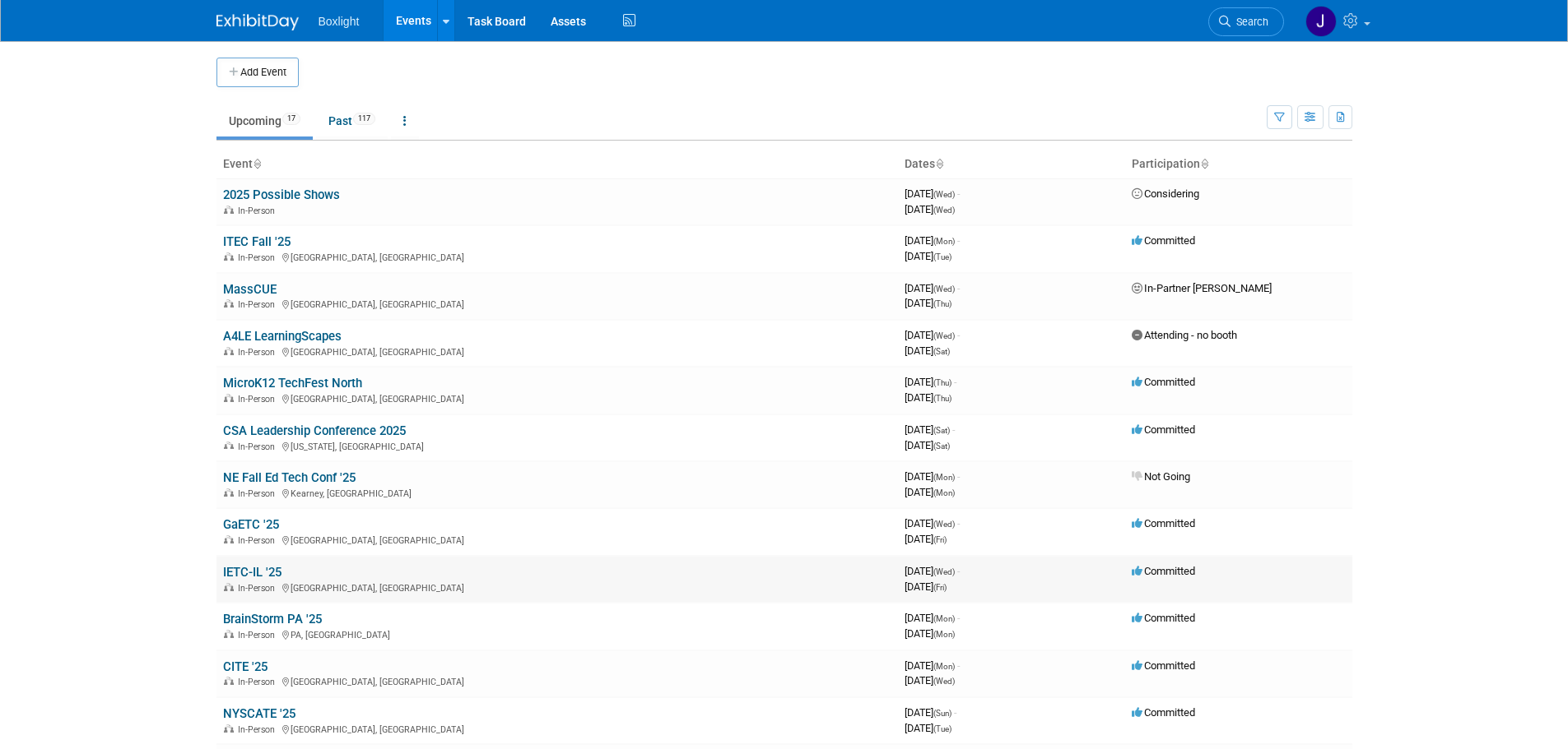
click at [251, 574] on link "IETC-IL '25" at bounding box center [252, 573] width 59 height 15
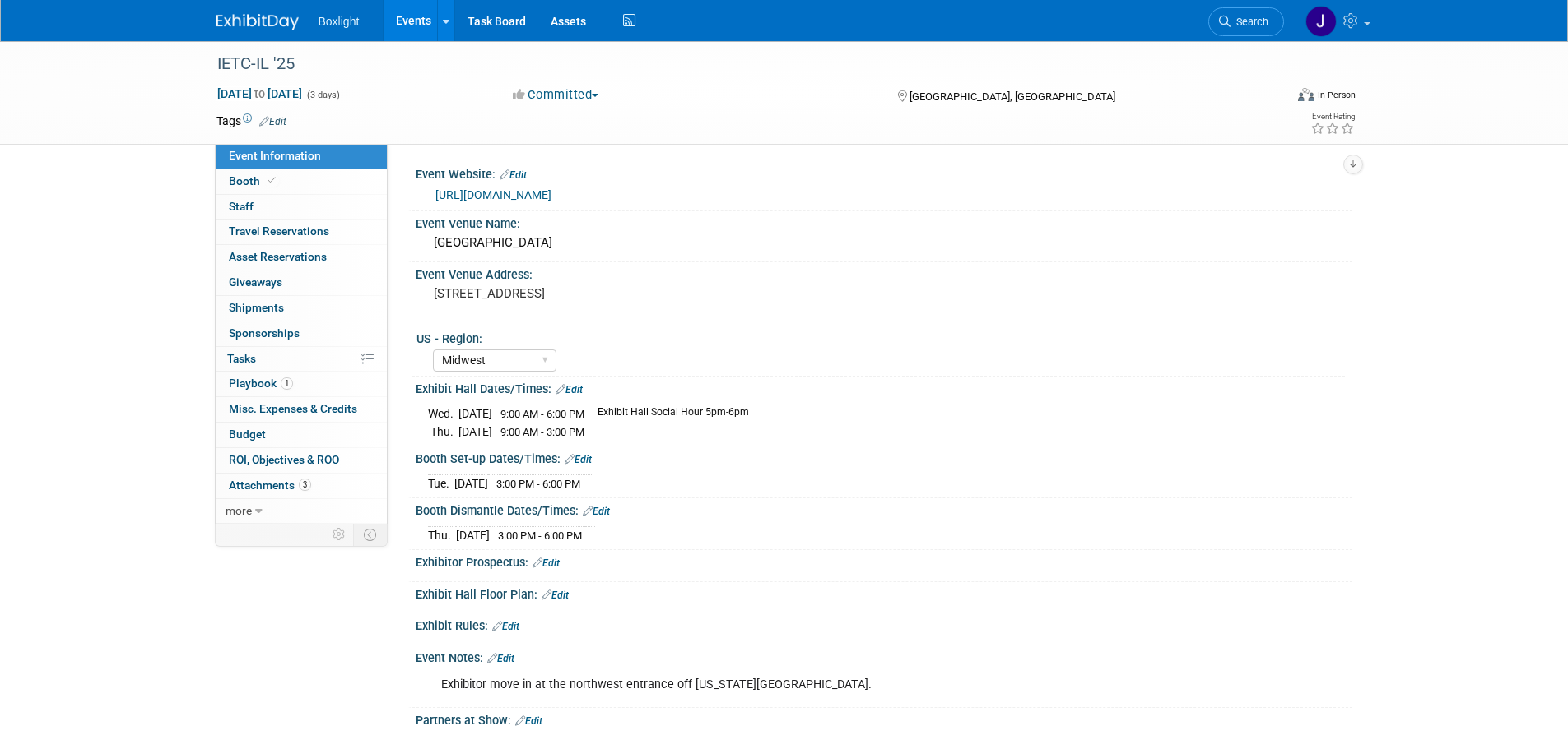
select select "Midwest"
click at [244, 180] on span "Booth" at bounding box center [254, 181] width 50 height 13
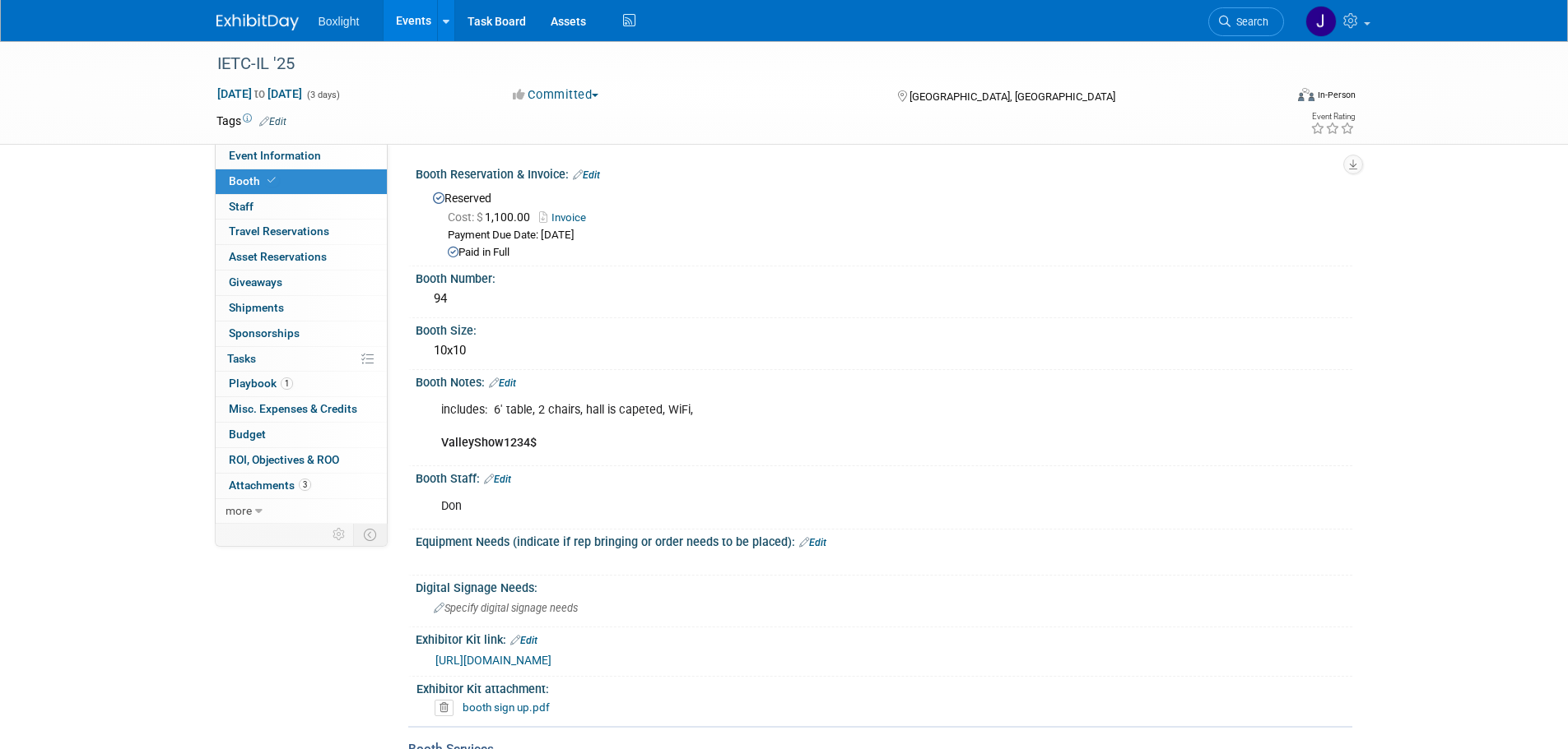
click at [413, 17] on link "Events" at bounding box center [413, 21] width 60 height 41
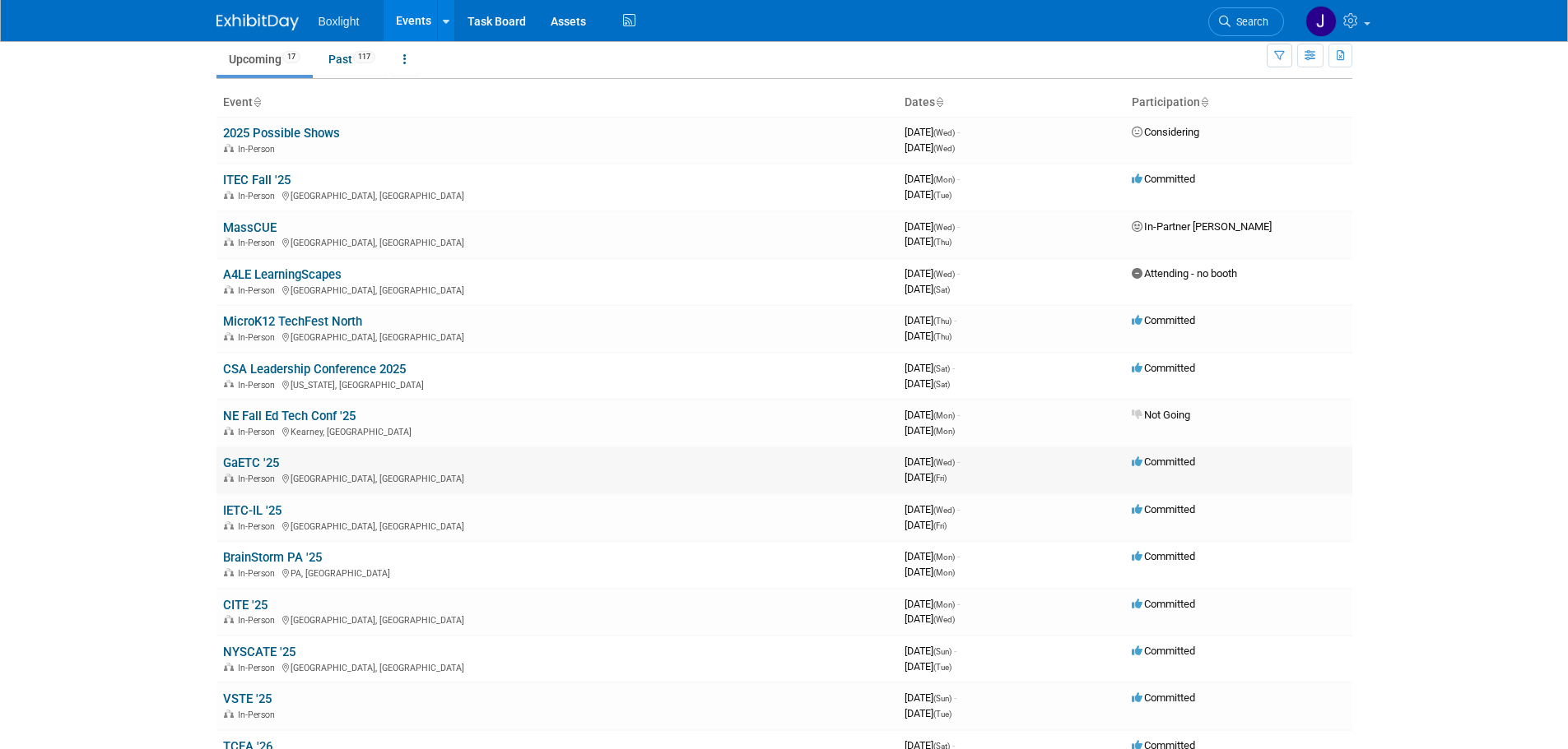
scroll to position [426, 0]
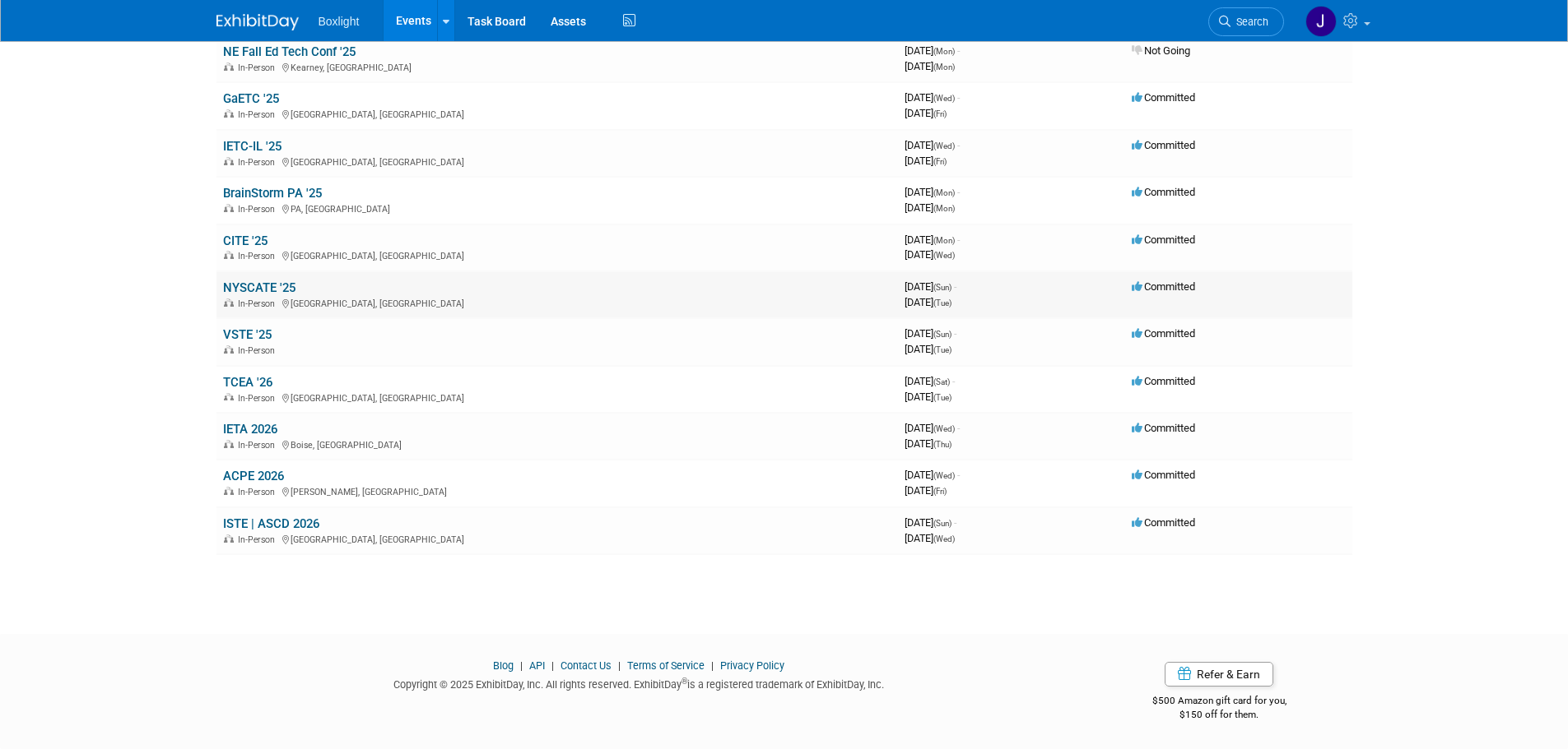
click at [240, 291] on link "NYSCATE '25" at bounding box center [260, 288] width 73 height 15
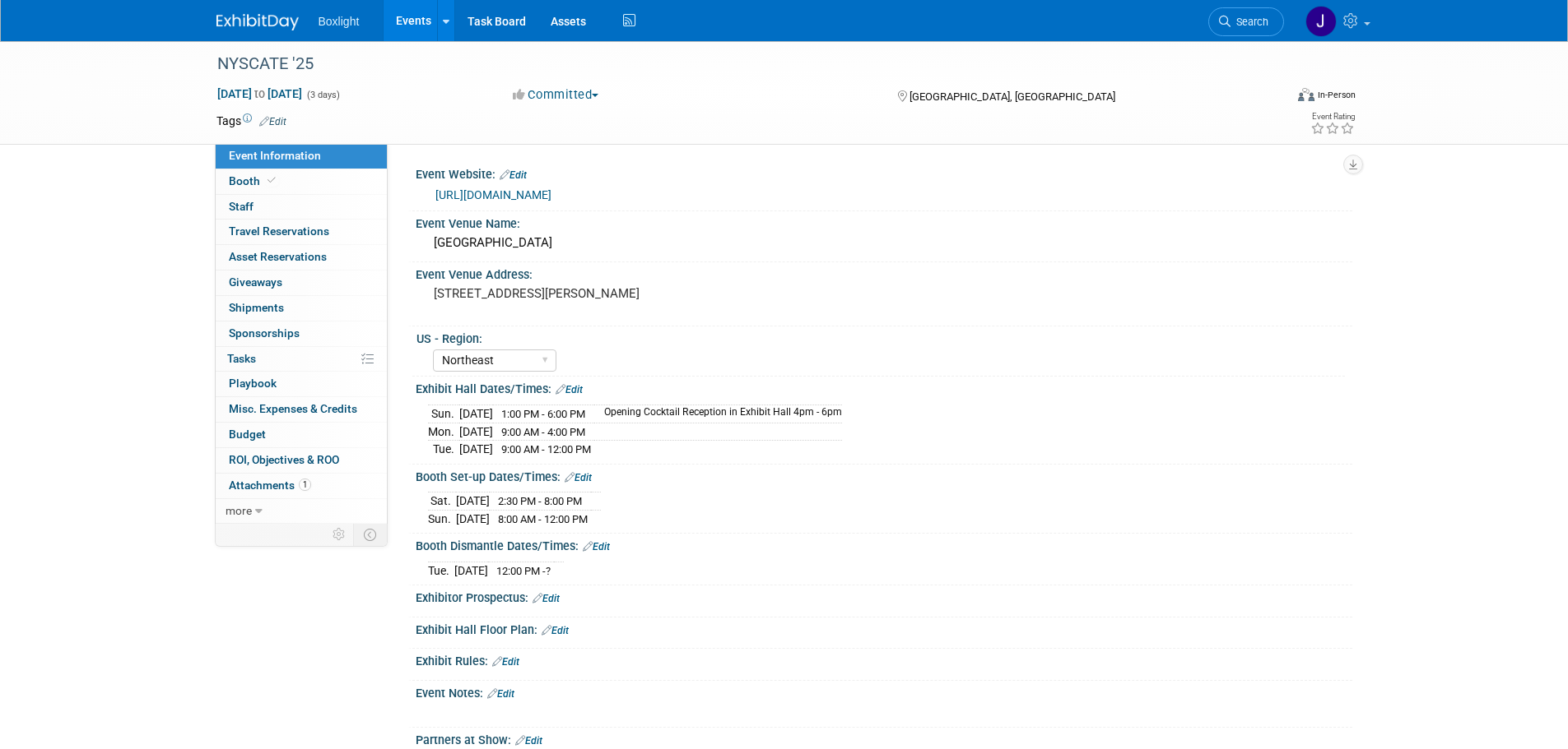
select select "Northeast"
click at [242, 178] on span "Booth" at bounding box center [254, 181] width 50 height 13
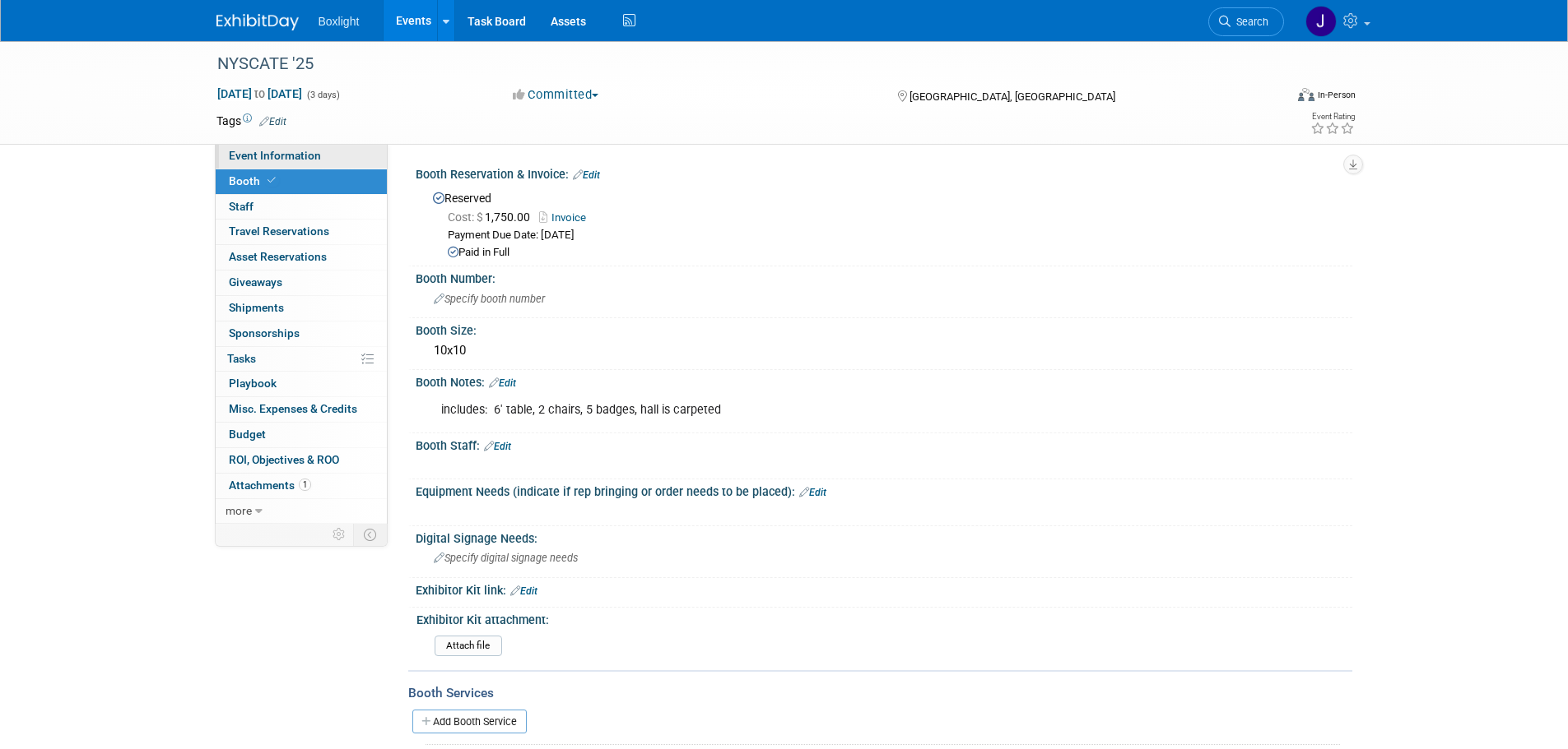
click at [237, 158] on span "Event Information" at bounding box center [275, 156] width 92 height 13
select select "Northeast"
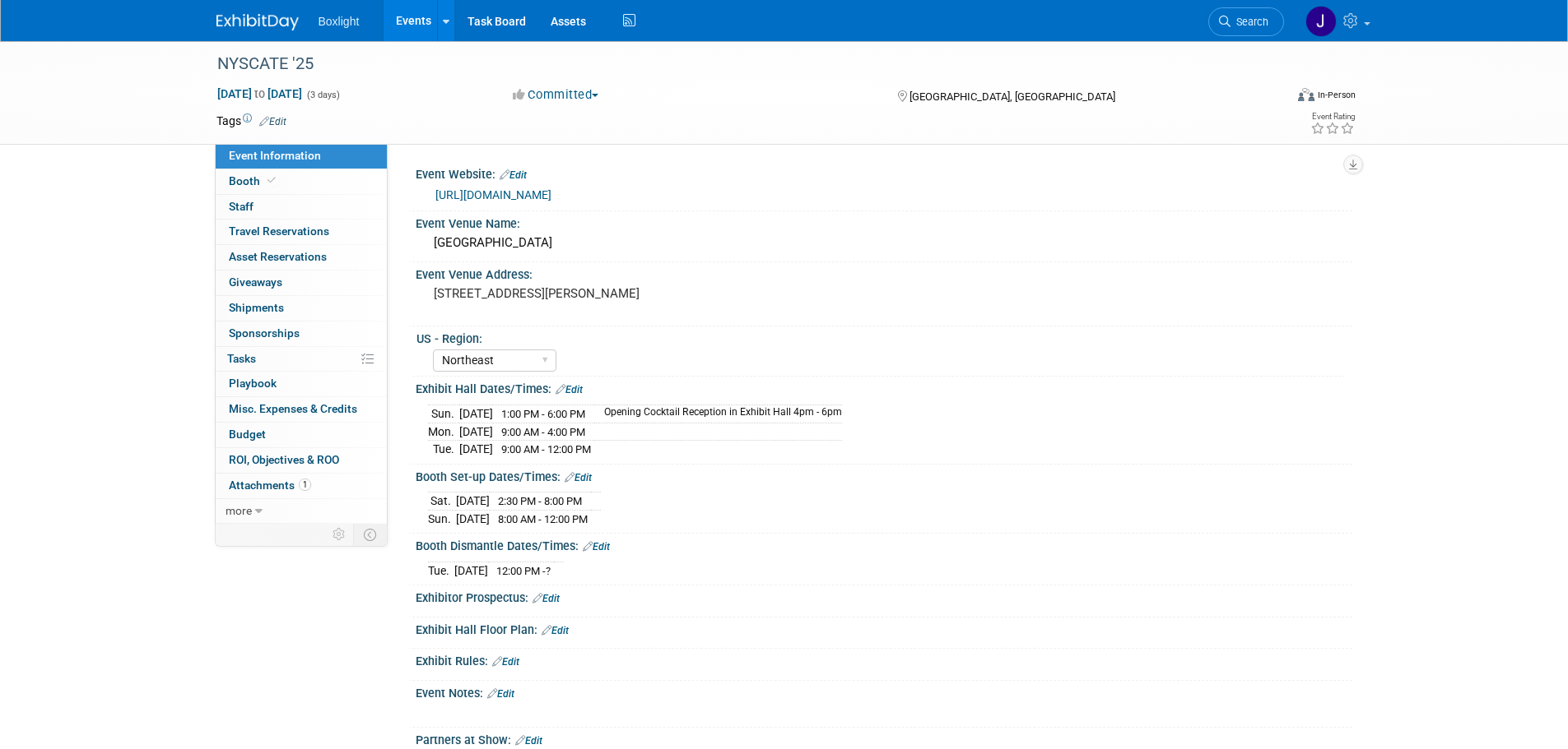
click at [552, 193] on link "https://www.nyscate.org/NYSCATE/NYSCATE/Annual-Conference/Annual-Conference-Mai…" at bounding box center [493, 195] width 116 height 13
click at [271, 180] on icon at bounding box center [271, 180] width 8 height 9
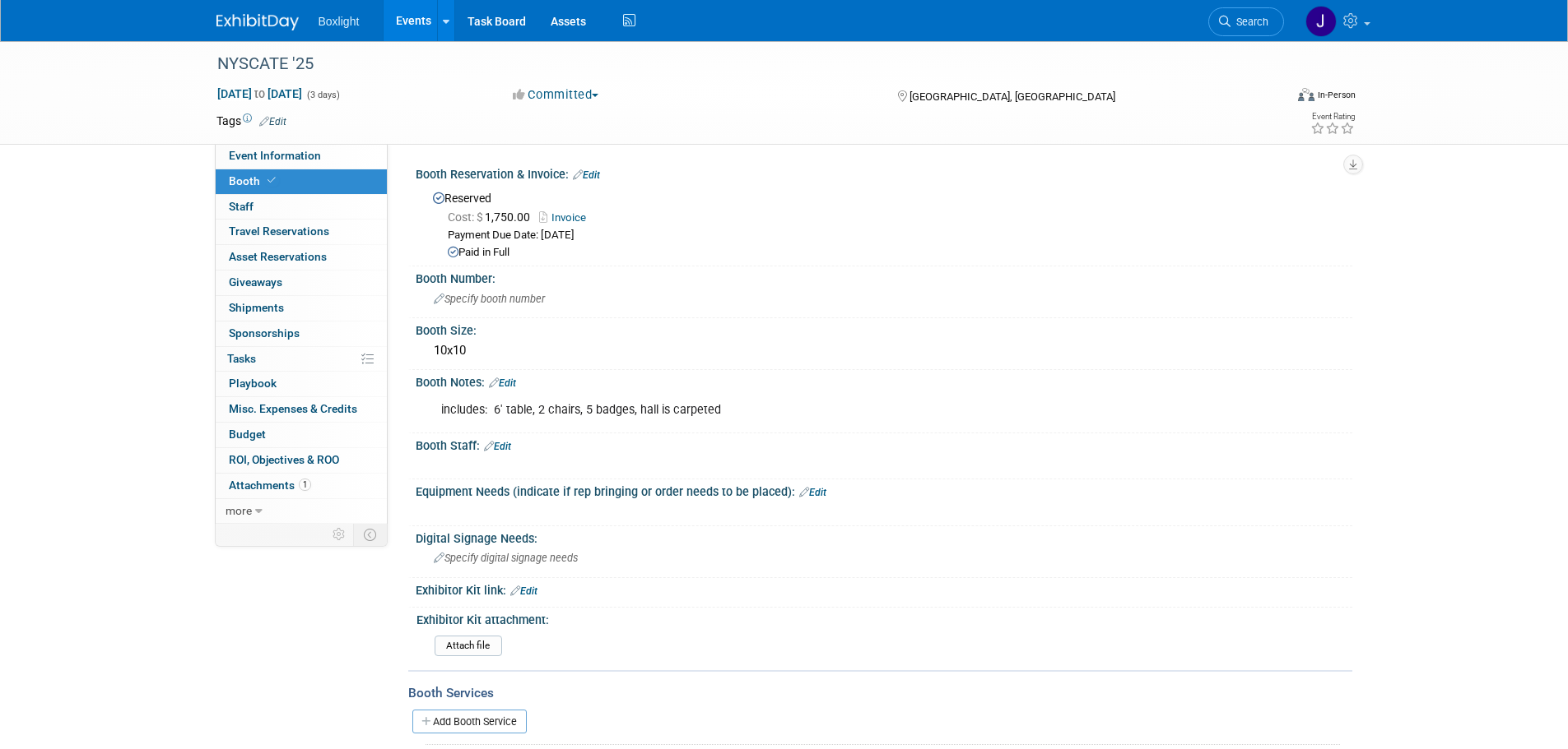
click at [575, 218] on link "Invoice" at bounding box center [566, 218] width 55 height 12
click at [410, 26] on link "Events" at bounding box center [413, 21] width 60 height 41
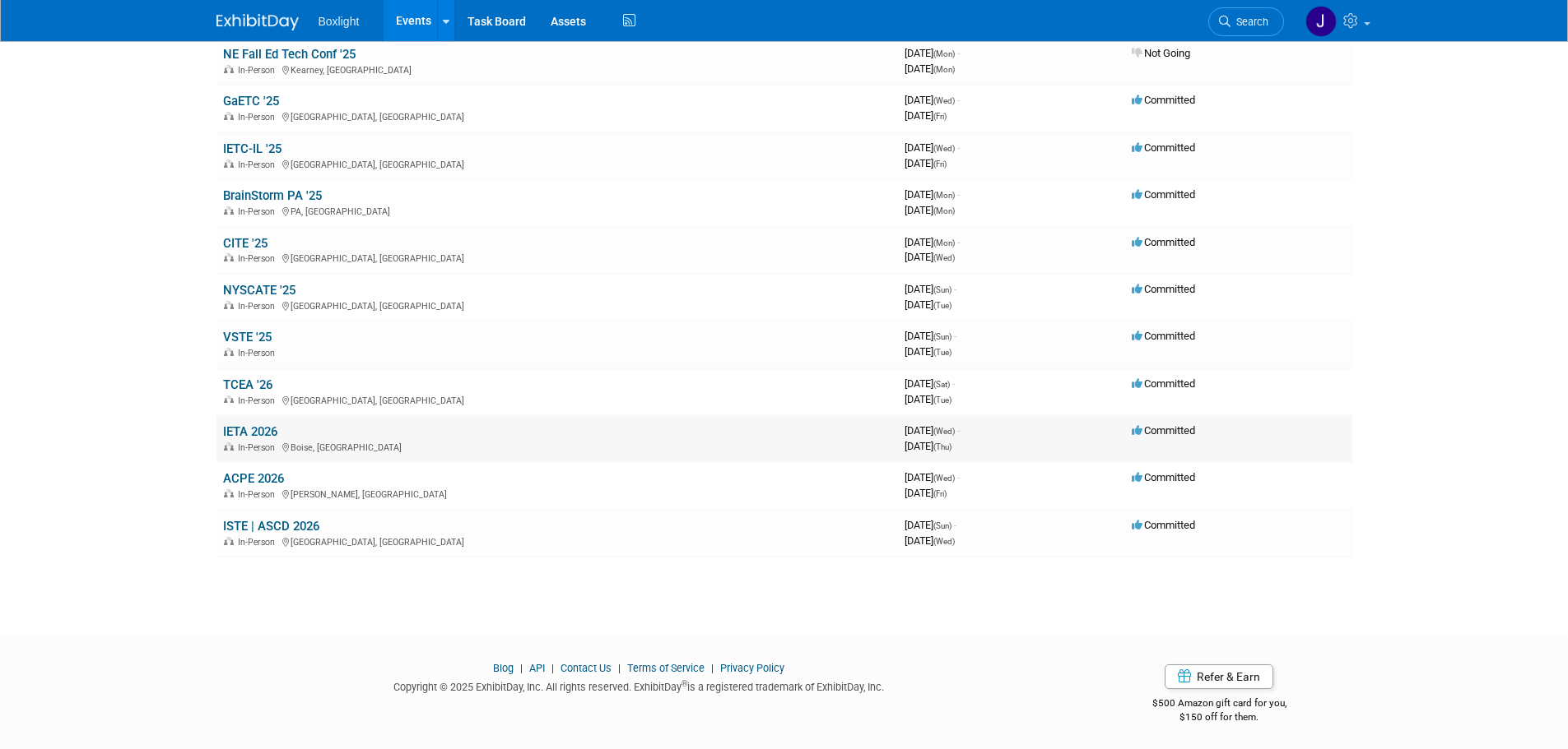
scroll to position [426, 0]
click at [235, 339] on link "VSTE '25" at bounding box center [247, 335] width 49 height 15
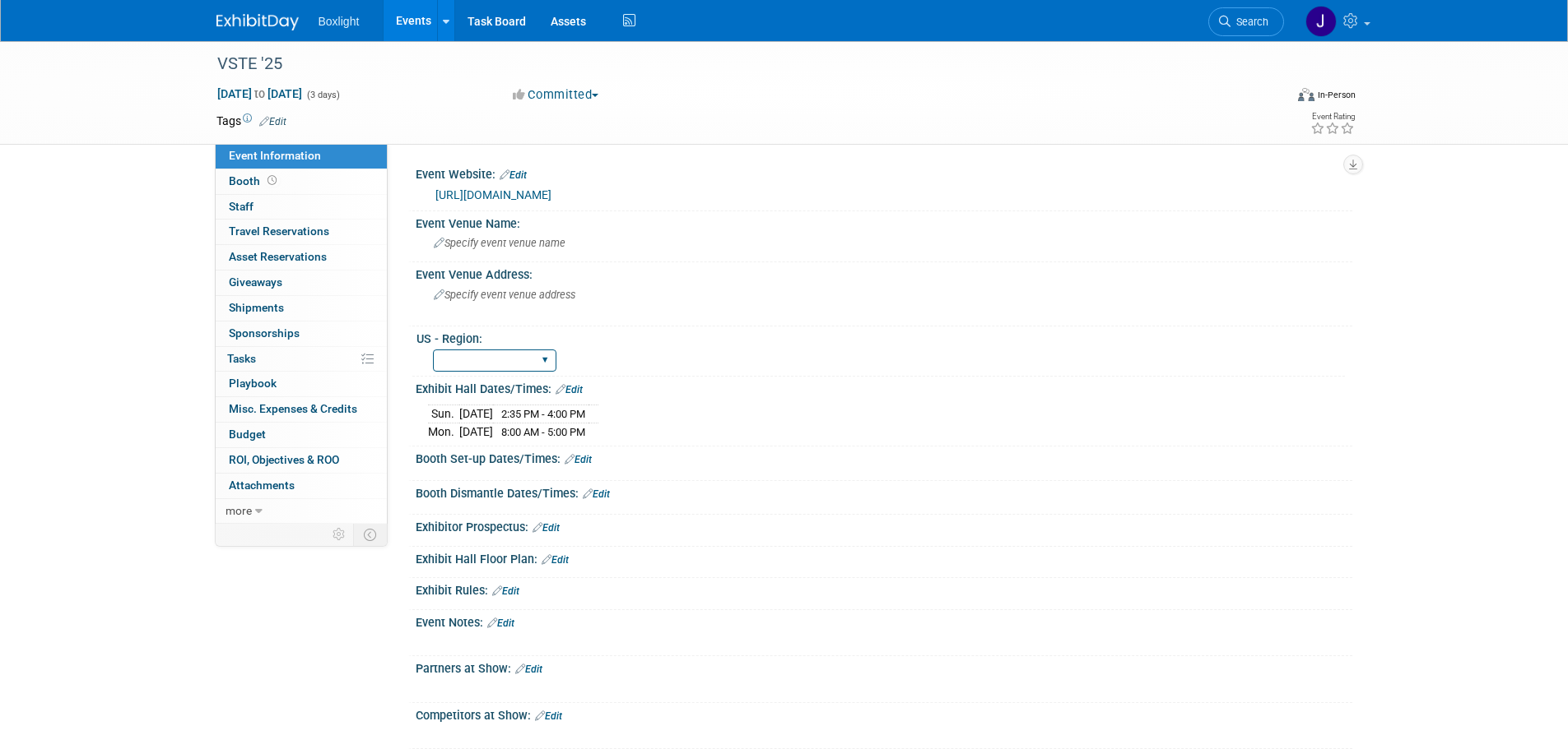
click at [480, 353] on select "[GEOGRAPHIC_DATA] Northeast South West Enterprise Corporate Partner Event Infra…" at bounding box center [495, 360] width 124 height 22
select select "North"
click at [433, 349] on select "[GEOGRAPHIC_DATA] Northeast South West Enterprise Corporate Partner Event Infra…" at bounding box center [495, 360] width 124 height 22
drag, startPoint x: 262, startPoint y: 185, endPoint x: 269, endPoint y: 178, distance: 9.9
click at [262, 183] on span "Booth" at bounding box center [255, 181] width 51 height 13
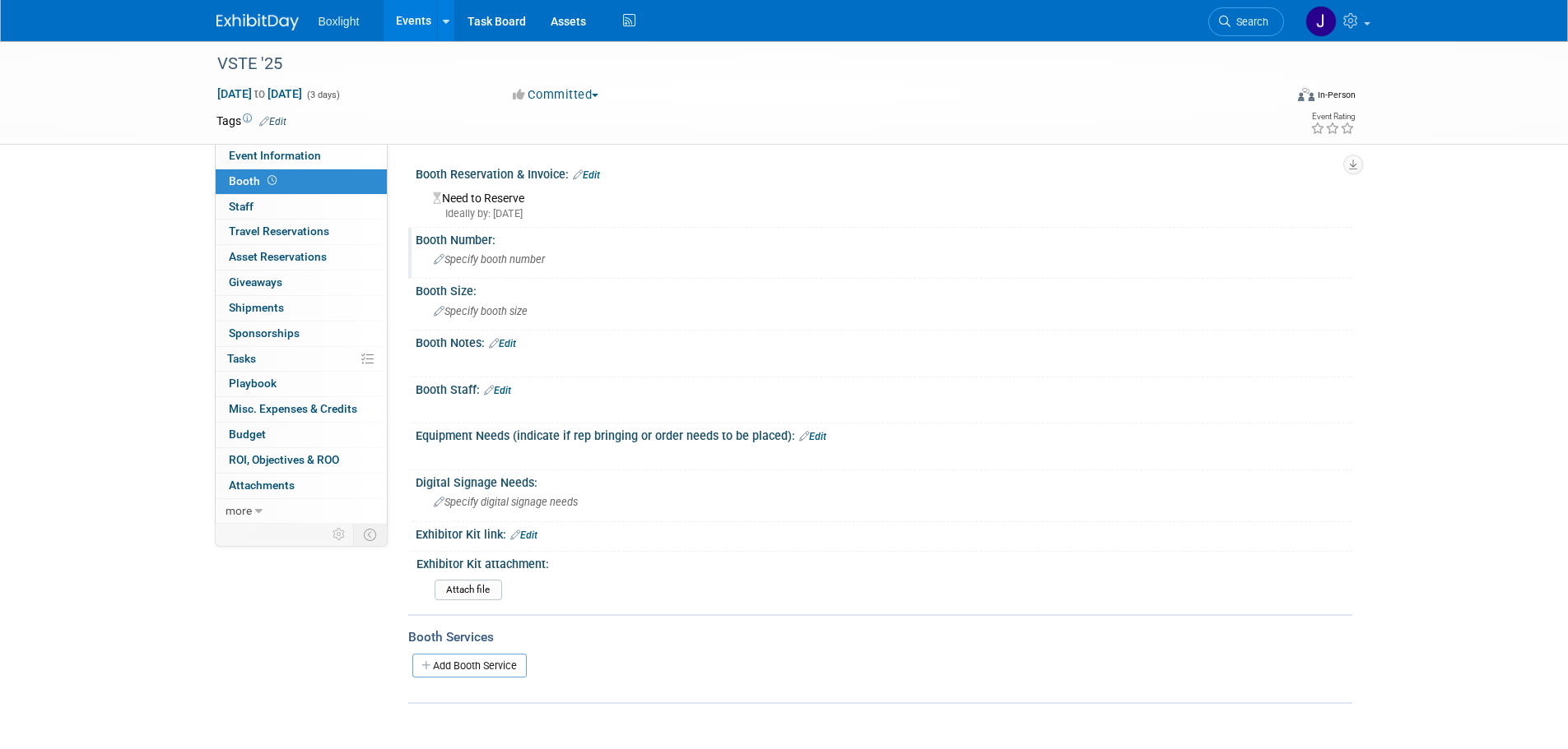
click at [514, 262] on span "Specify booth number" at bounding box center [489, 259] width 111 height 12
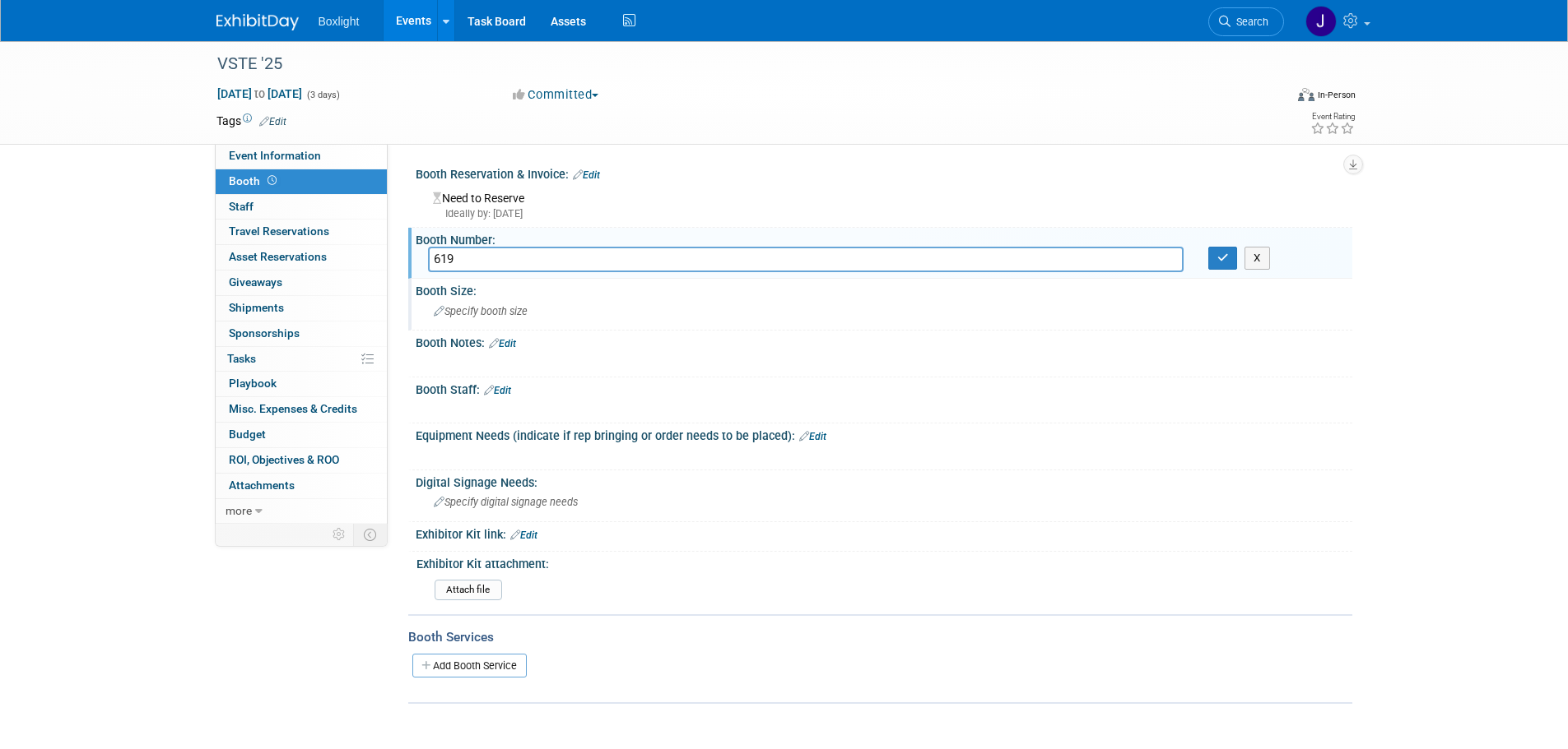
type input "619"
click at [489, 311] on span "Specify booth size" at bounding box center [481, 311] width 94 height 12
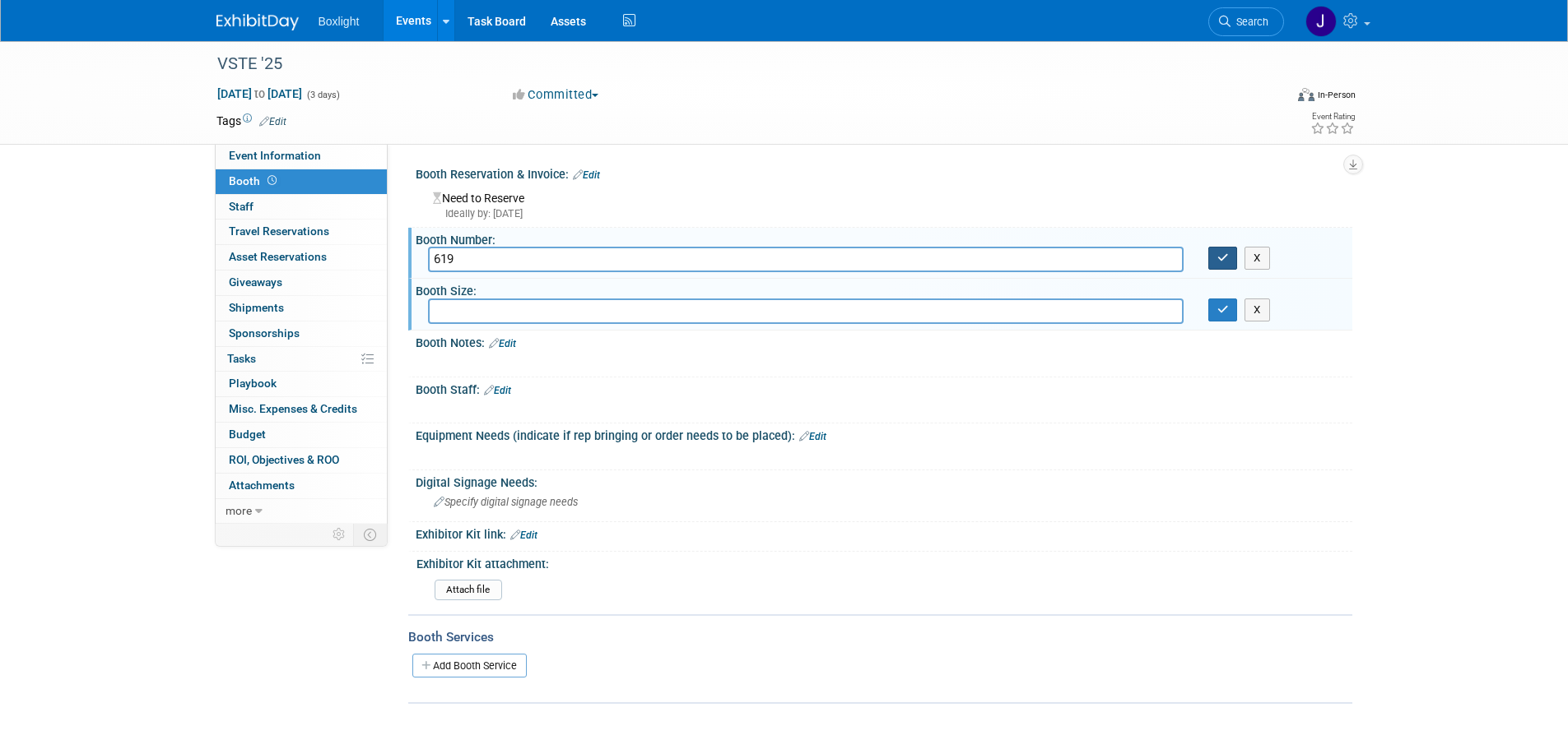
click at [1223, 261] on icon "button" at bounding box center [1223, 257] width 12 height 11
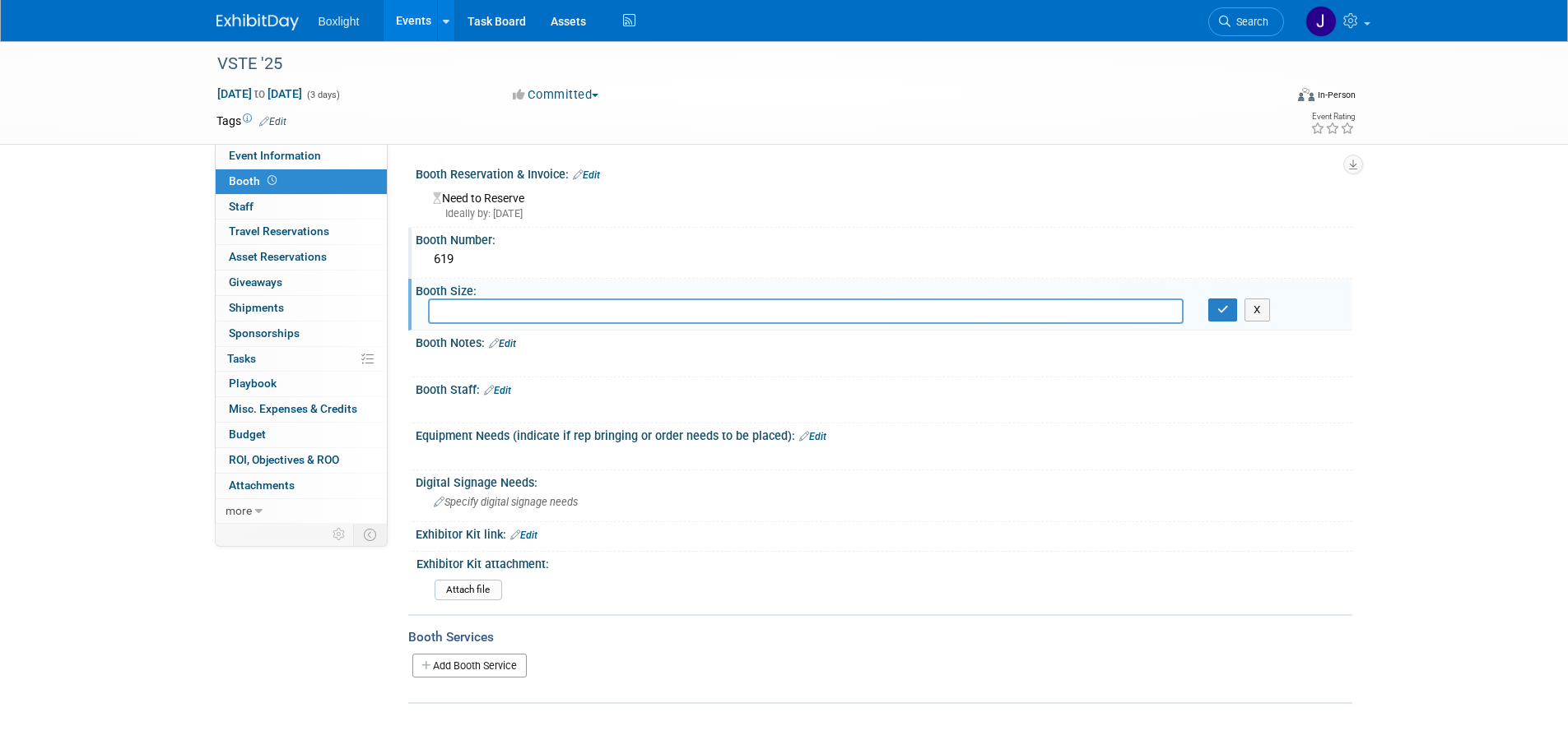
click at [467, 309] on input "text" at bounding box center [805, 311] width 755 height 26
type input "10 x 10"
click at [1229, 311] on button "button" at bounding box center [1223, 310] width 30 height 23
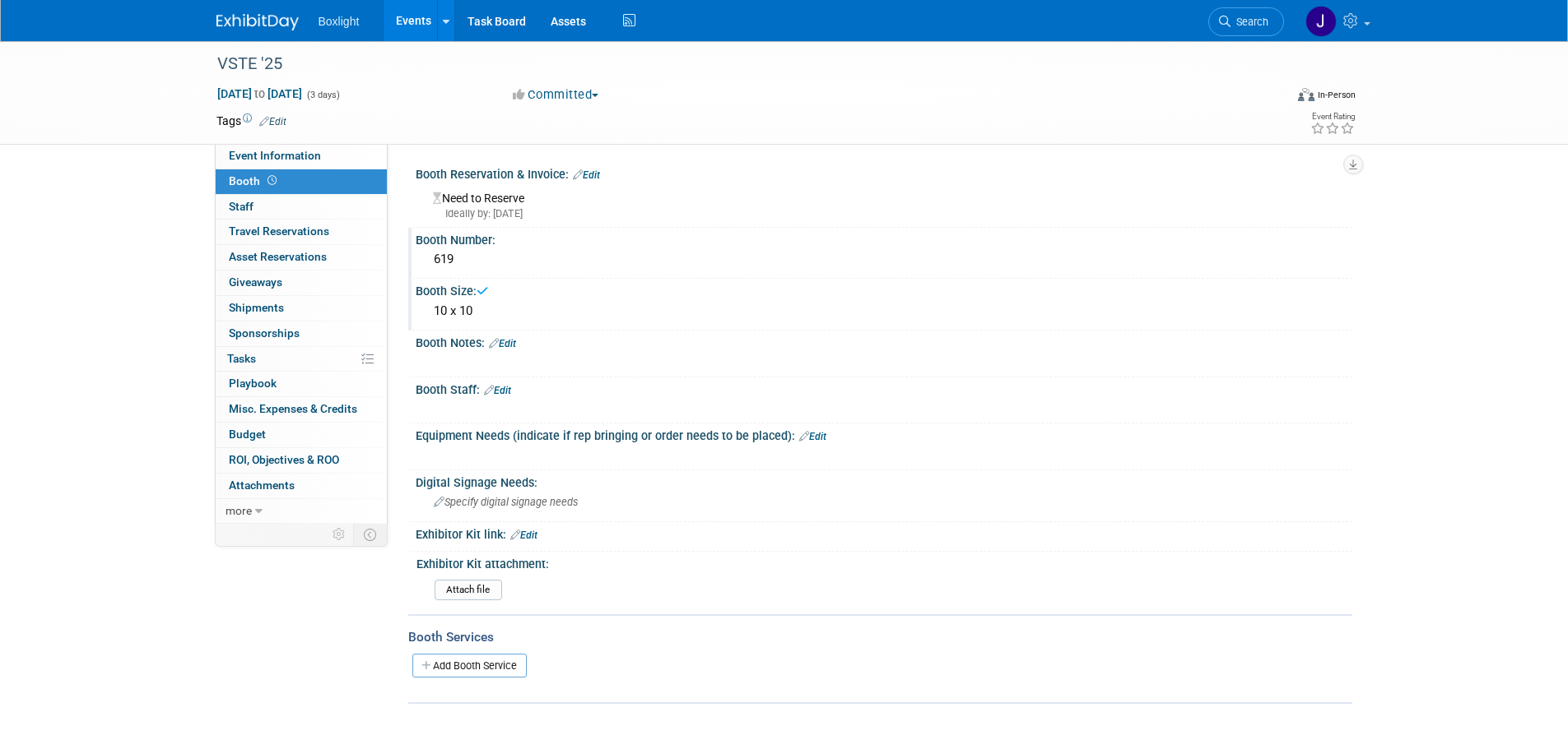
click at [503, 347] on link "Edit" at bounding box center [502, 344] width 27 height 12
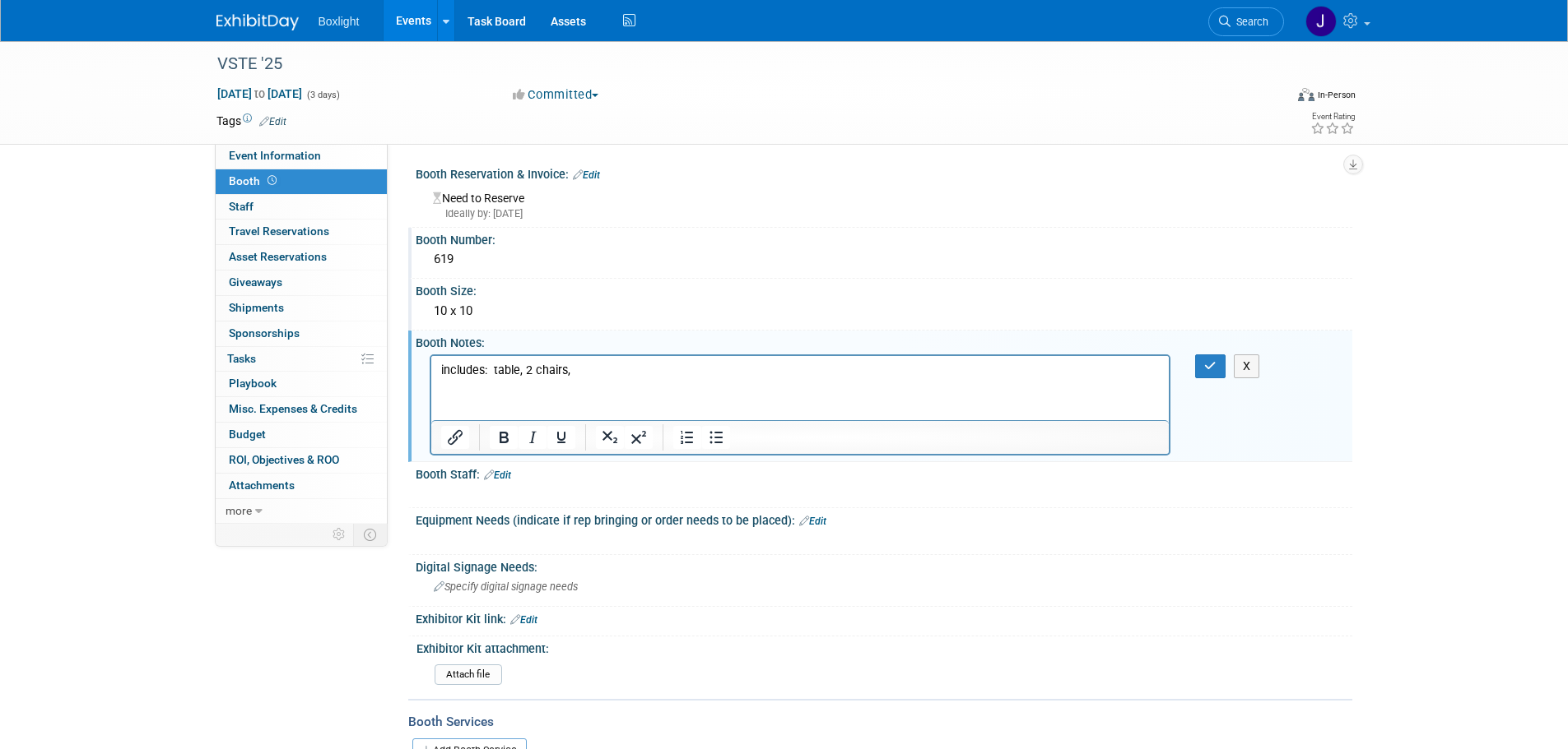
click at [596, 173] on link "Edit" at bounding box center [586, 176] width 27 height 12
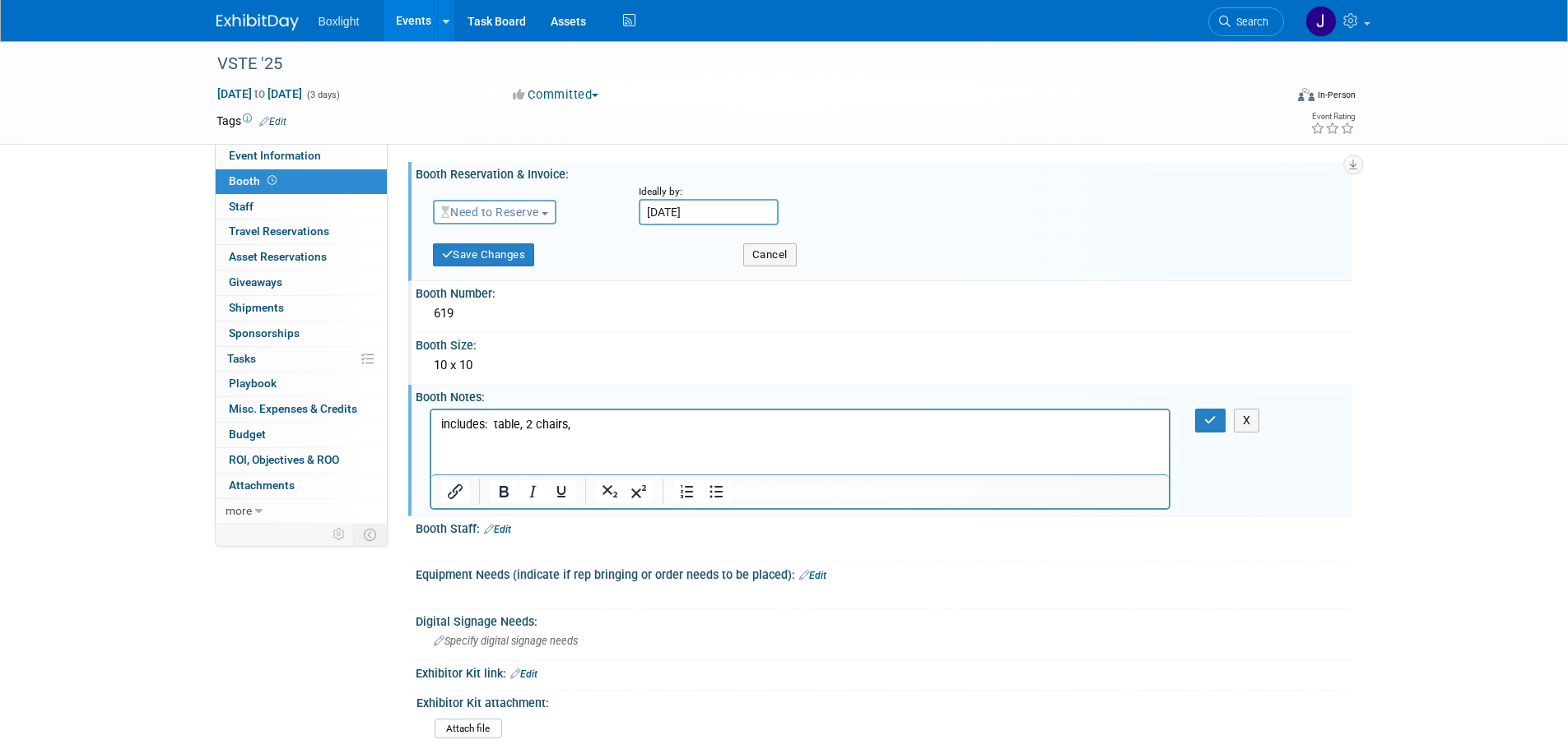
click at [529, 219] on button "Need to Reserve" at bounding box center [495, 213] width 124 height 25
click at [509, 260] on link "Reserved" at bounding box center [522, 263] width 176 height 23
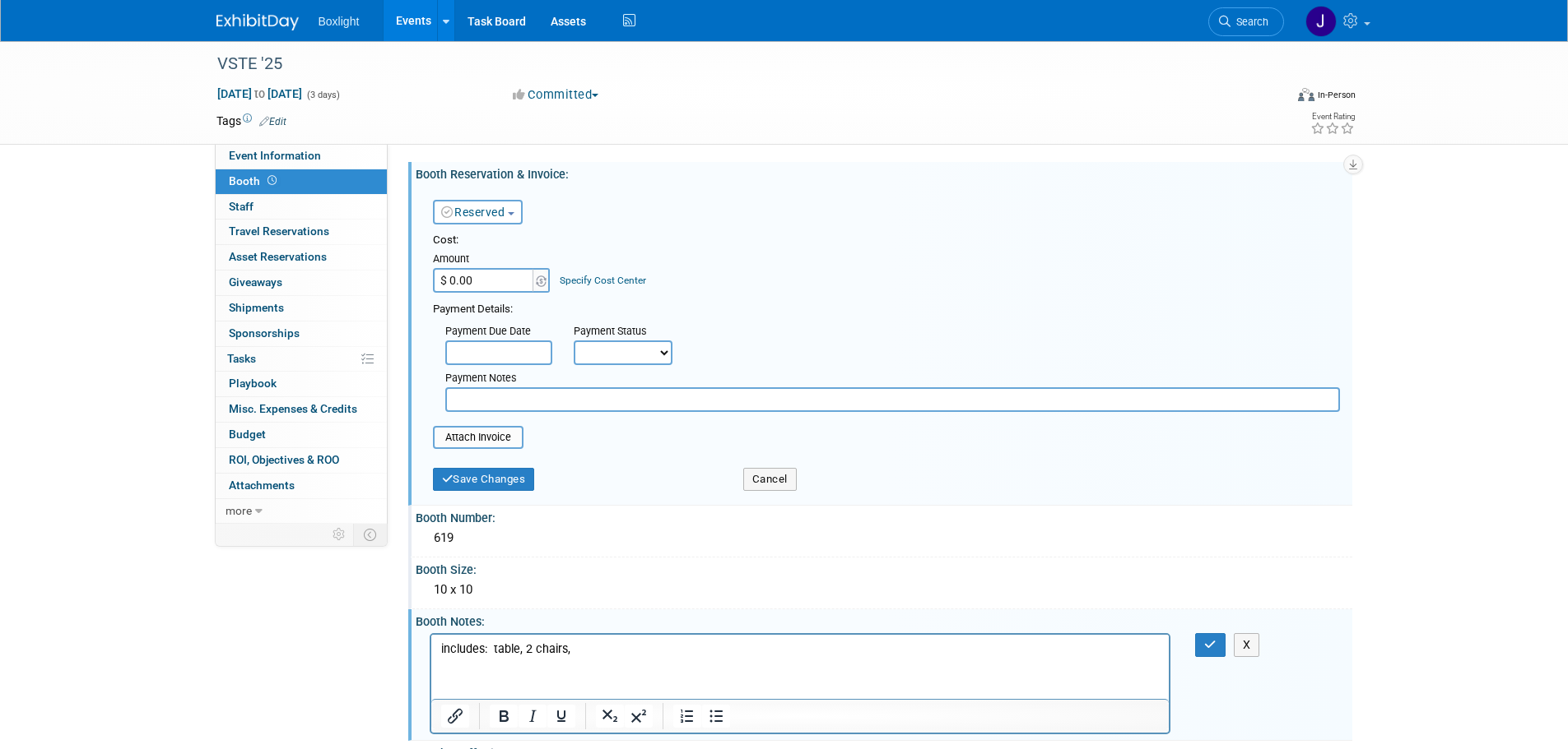
click at [489, 277] on input "$ 0.00" at bounding box center [484, 280] width 103 height 25
type input "$ 2,750.00"
click at [505, 350] on input "text" at bounding box center [499, 353] width 107 height 25
click at [606, 355] on select "Not Paid Yet Partially Paid Paid in Full" at bounding box center [623, 353] width 99 height 25
select select "1"
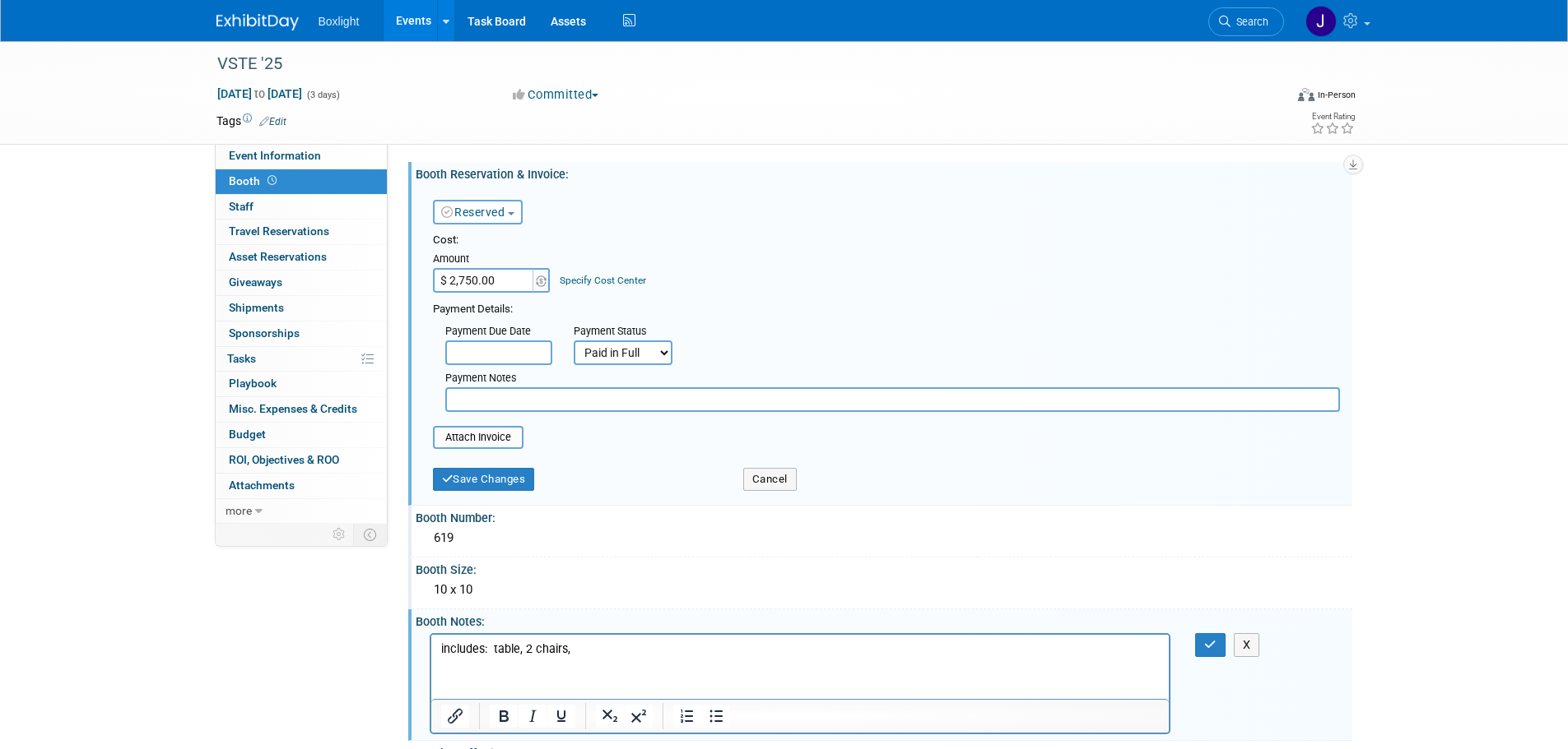
click at [574, 340] on select "Not Paid Yet Partially Paid Paid in Full" at bounding box center [623, 353] width 99 height 25
click at [502, 442] on input "file" at bounding box center [424, 438] width 196 height 20
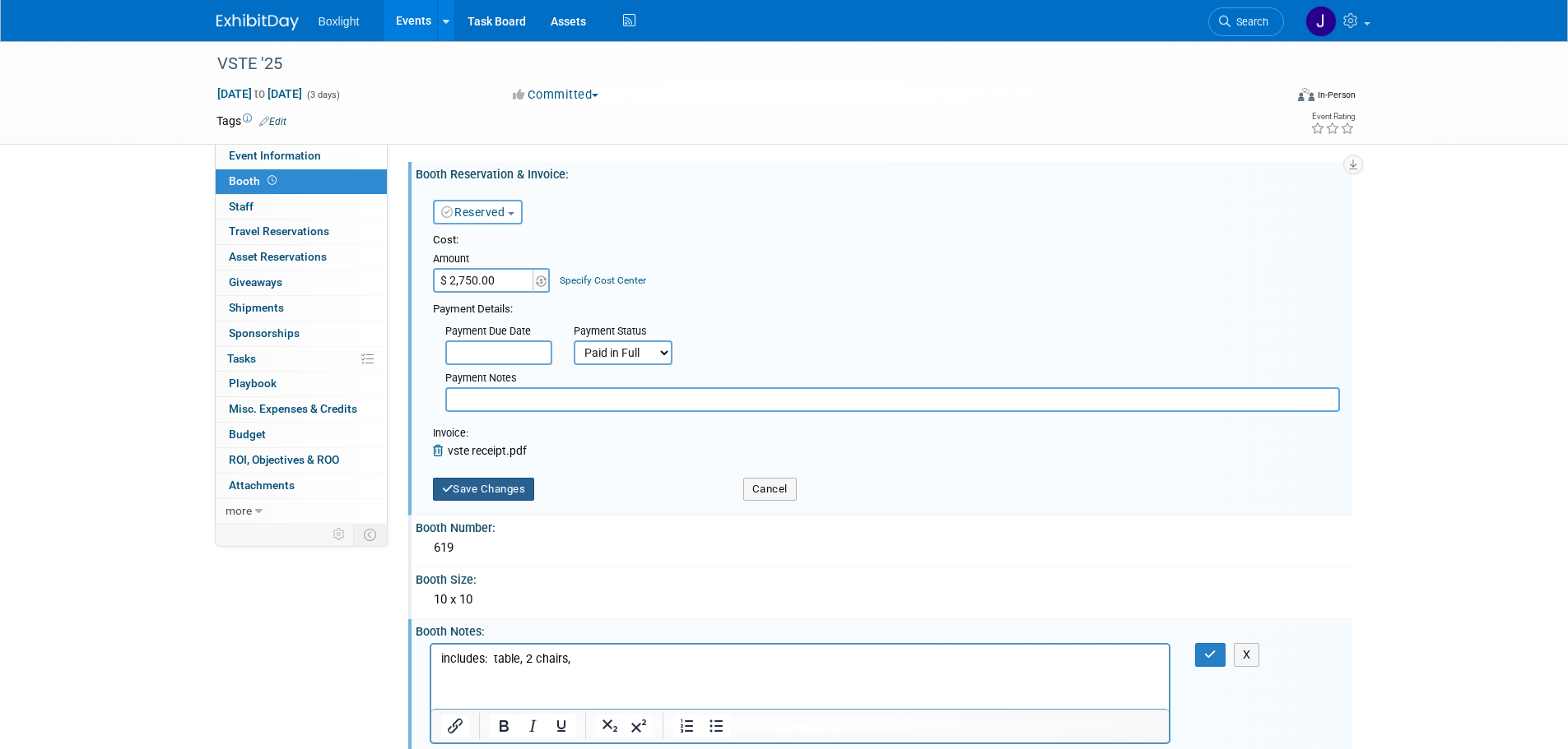
click at [479, 492] on button "Save Changes" at bounding box center [484, 489] width 102 height 23
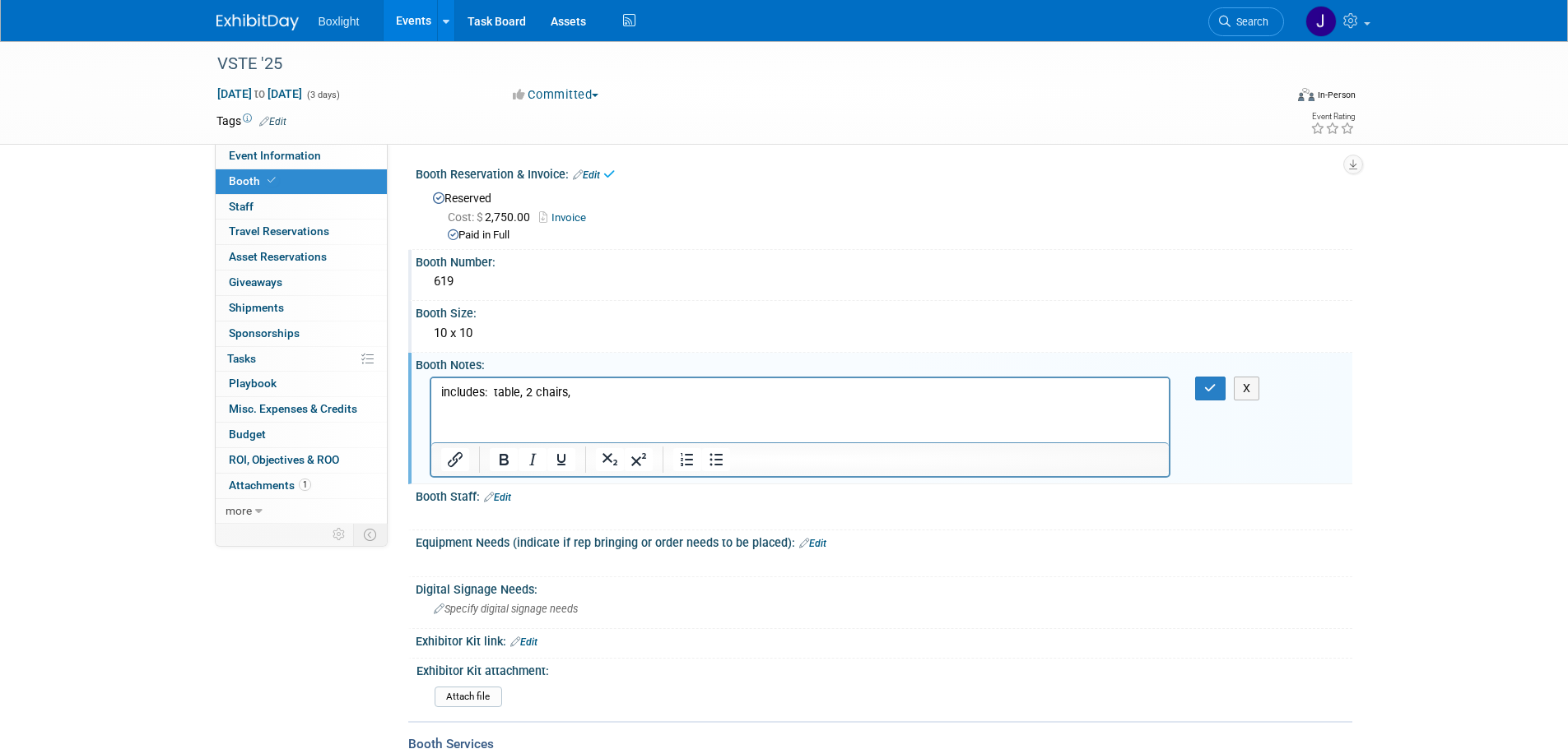
click at [576, 397] on p "includes: table, 2 chairs," at bounding box center [800, 392] width 719 height 16
click at [1203, 392] on button "button" at bounding box center [1209, 388] width 31 height 24
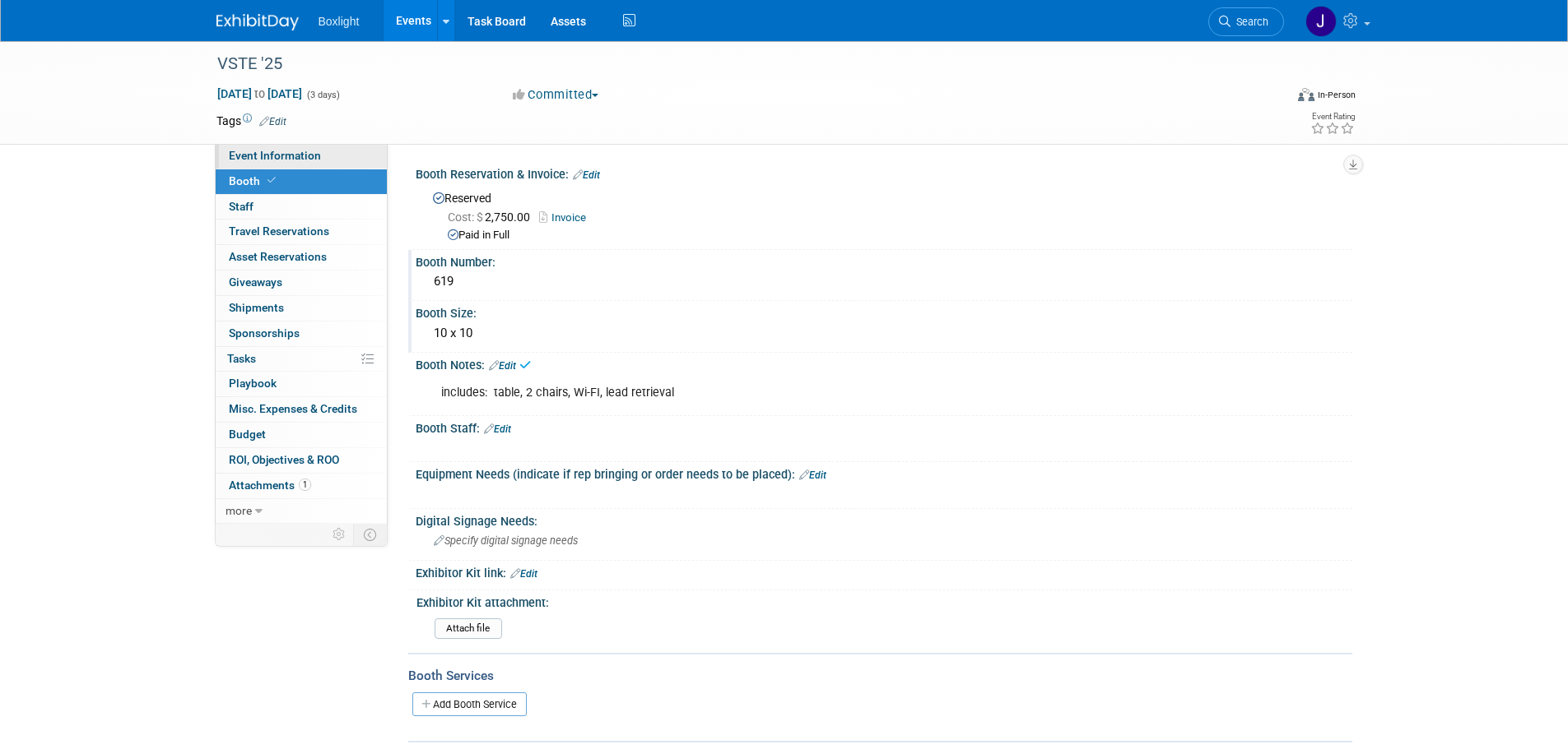
click at [230, 157] on span "Event Information" at bounding box center [275, 156] width 92 height 13
select select "North"
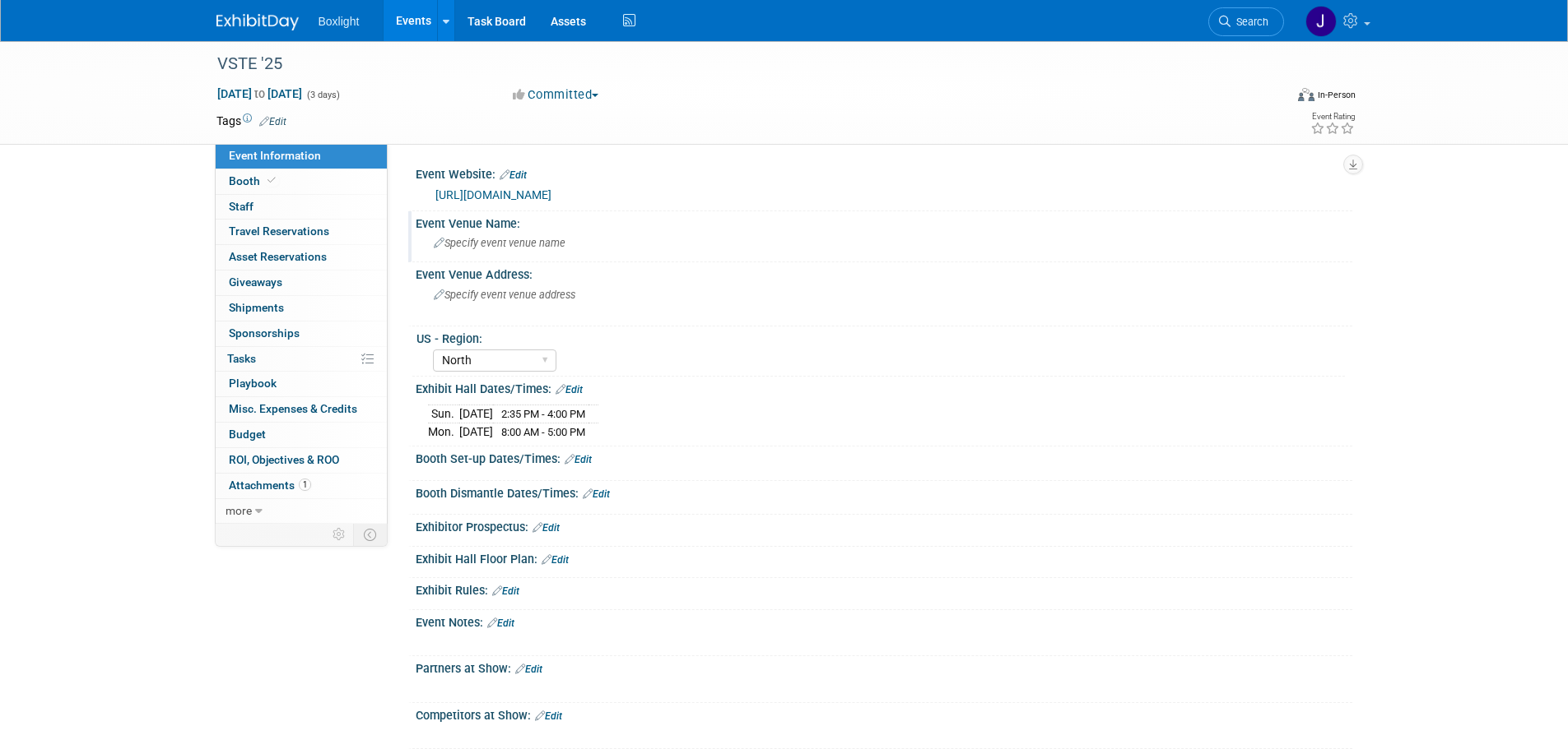
click at [505, 225] on div "Event Venue Name:" at bounding box center [884, 222] width 937 height 21
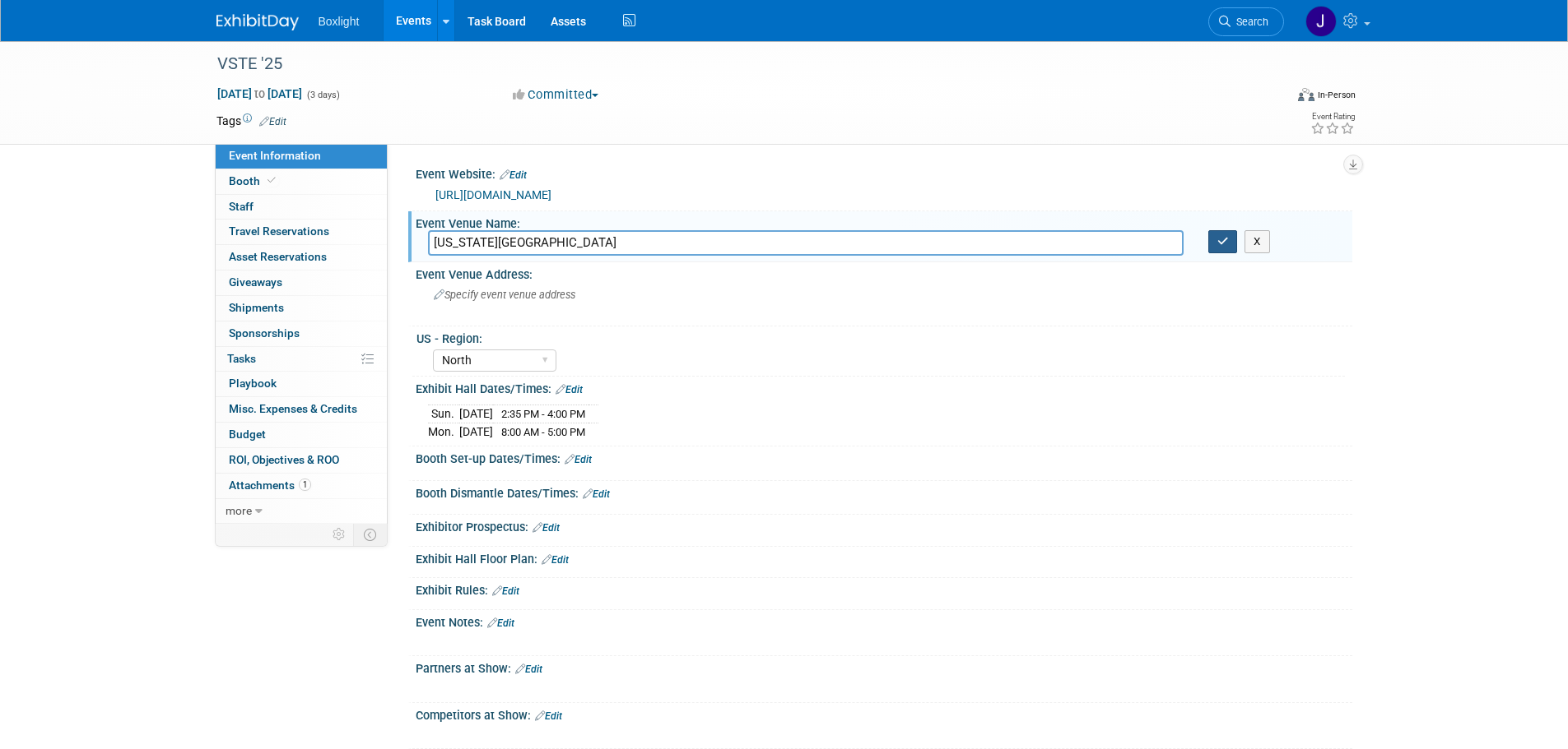
type input "[US_STATE][GEOGRAPHIC_DATA]"
drag, startPoint x: 1217, startPoint y: 245, endPoint x: 1008, endPoint y: 282, distance: 212.2
click at [1218, 246] on icon "button" at bounding box center [1223, 241] width 12 height 11
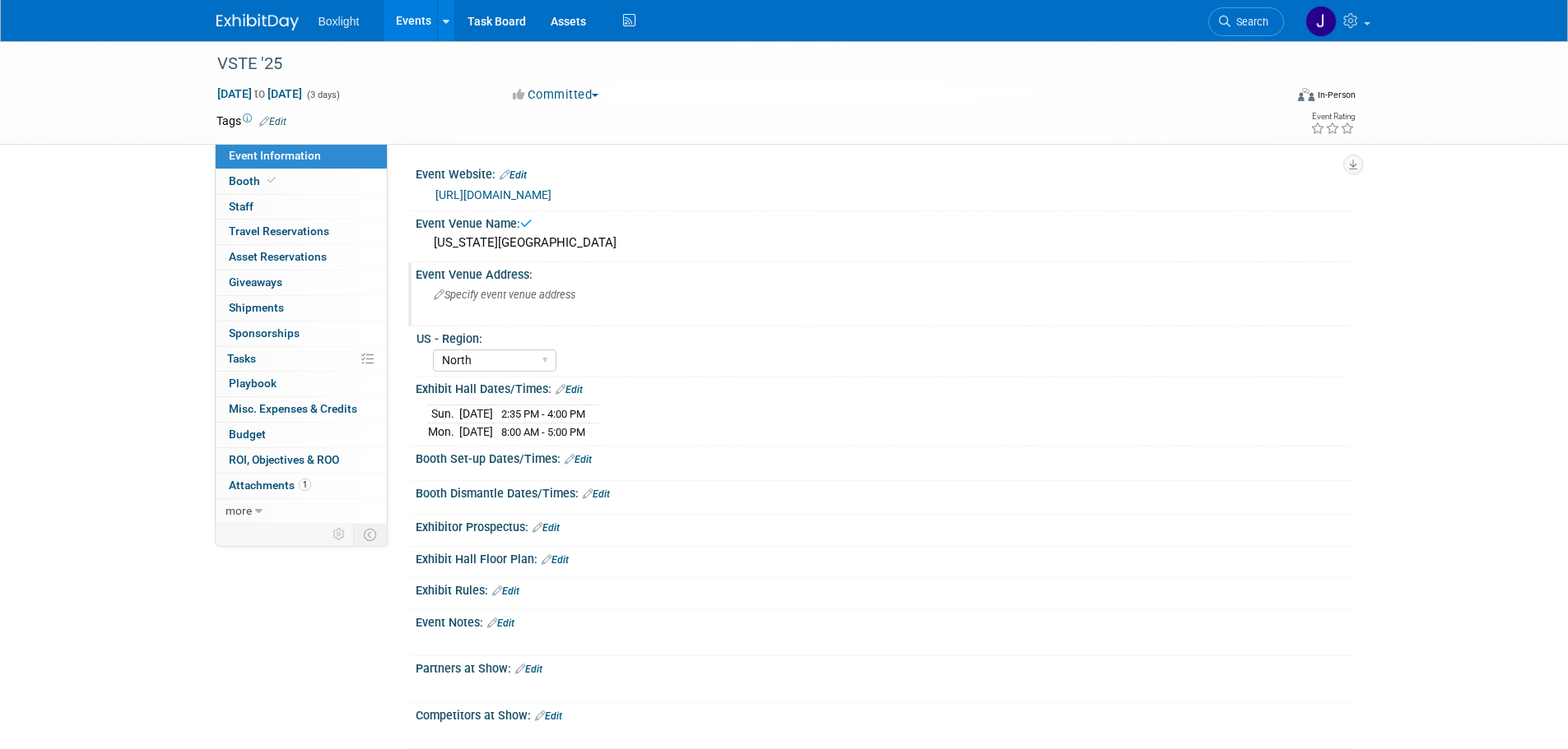
click at [535, 288] on div "Specify event venue address" at bounding box center [610, 301] width 365 height 38
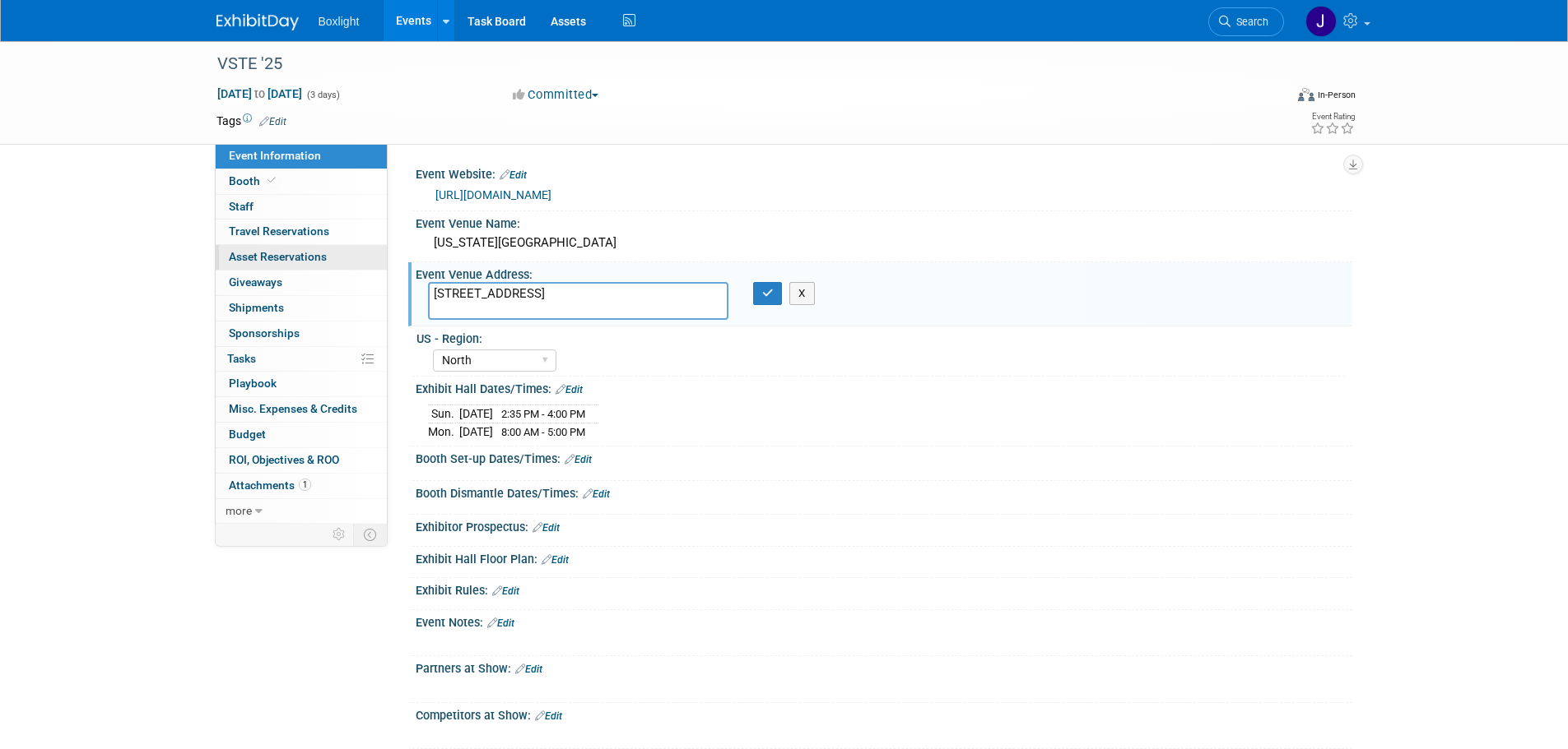
drag, startPoint x: 516, startPoint y: 288, endPoint x: 358, endPoint y: 264, distance: 159.8
click at [358, 264] on div "Event Information Event Info Booth Booth 0 Staff 0 Staff 0 Travel Reservations …" at bounding box center [785, 427] width 1161 height 771
type textarea "[STREET_ADDRESS][US_STATE]"
click at [761, 300] on button "button" at bounding box center [768, 293] width 30 height 23
